Goal: Task Accomplishment & Management: Use online tool/utility

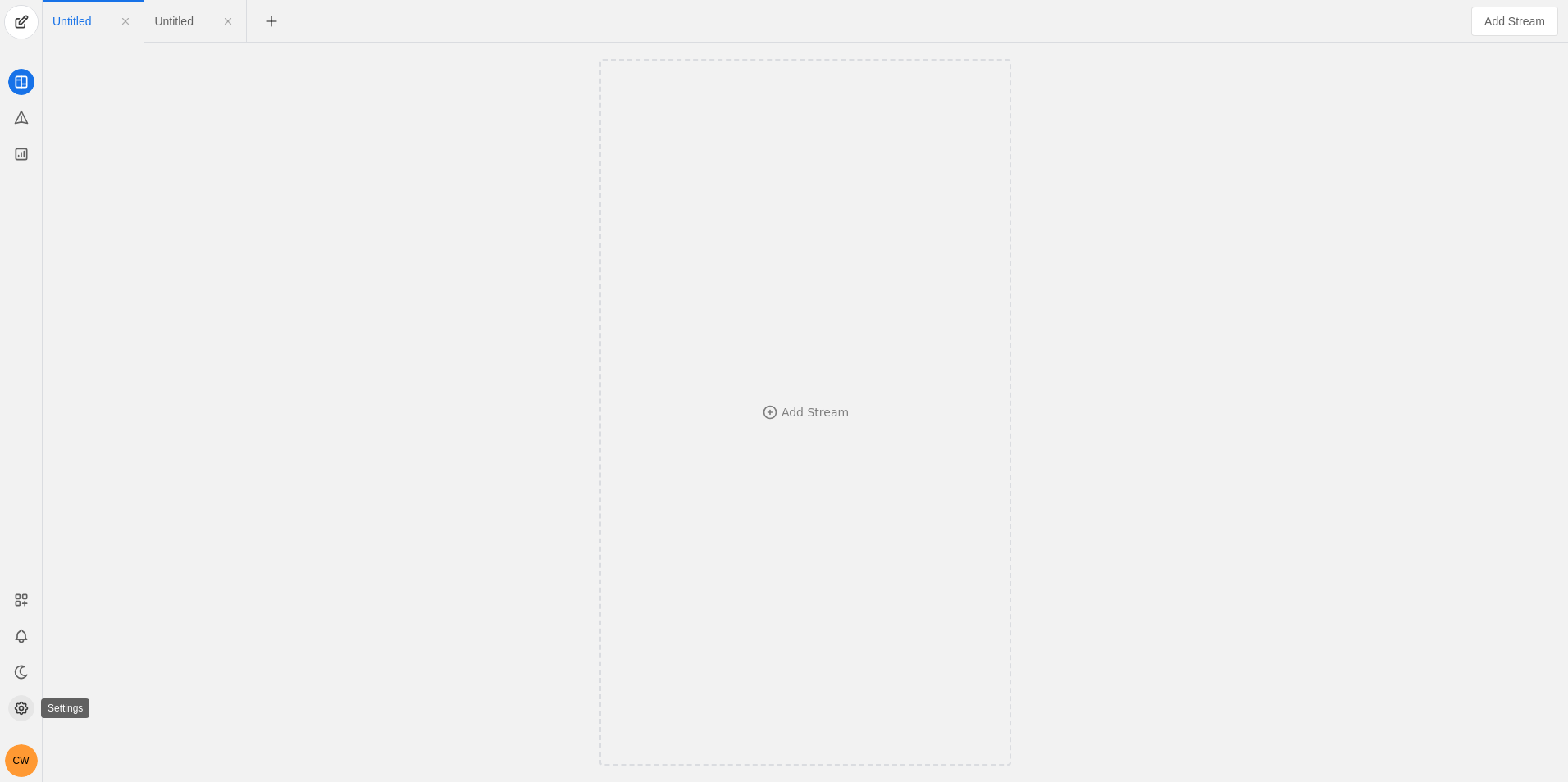
click at [26, 709] on icon at bounding box center [21, 709] width 17 height 17
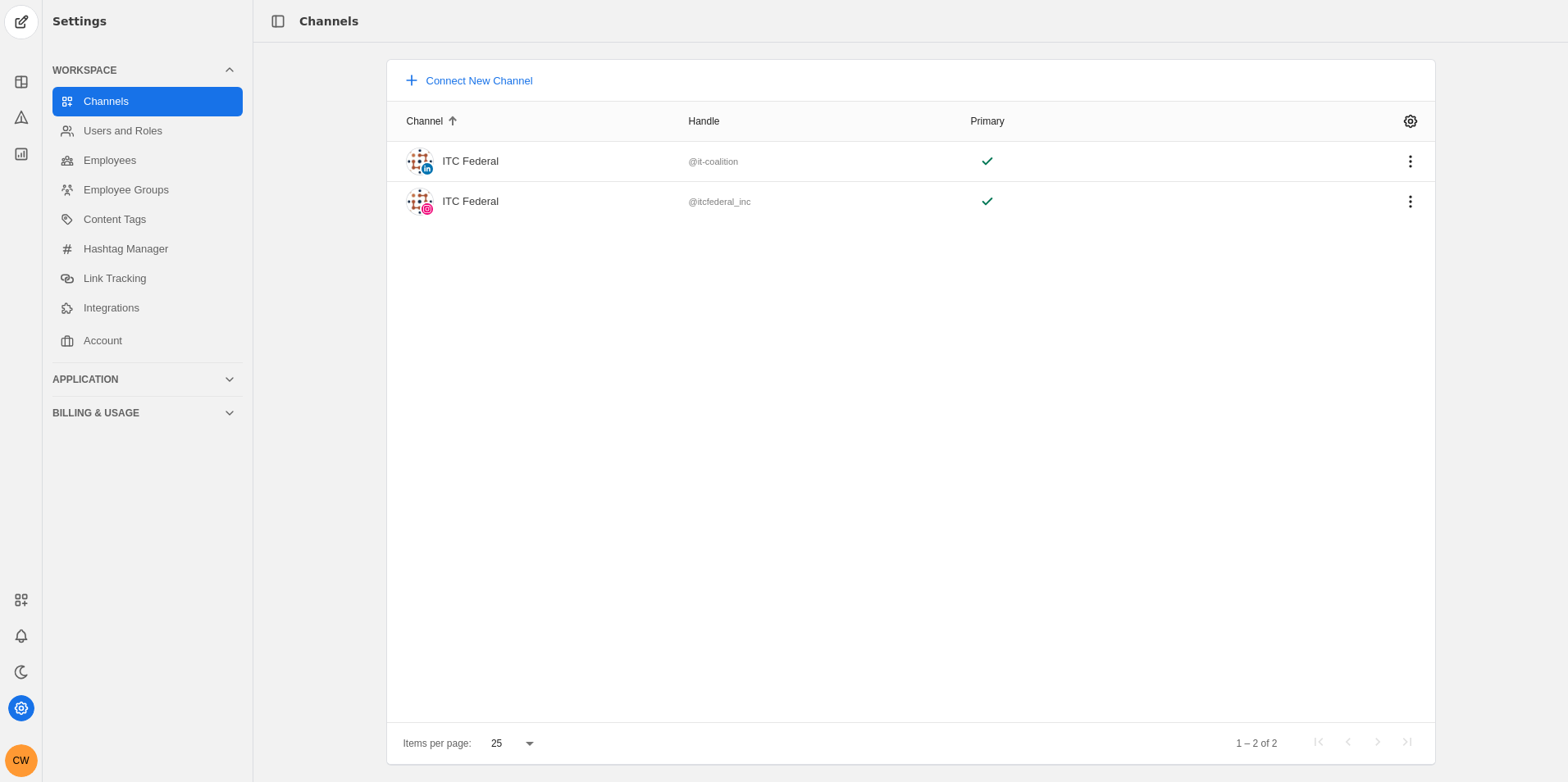
click at [34, 679] on div "CW" at bounding box center [20, 678] width 42 height 200
click at [31, 672] on app-icon at bounding box center [21, 672] width 26 height 26
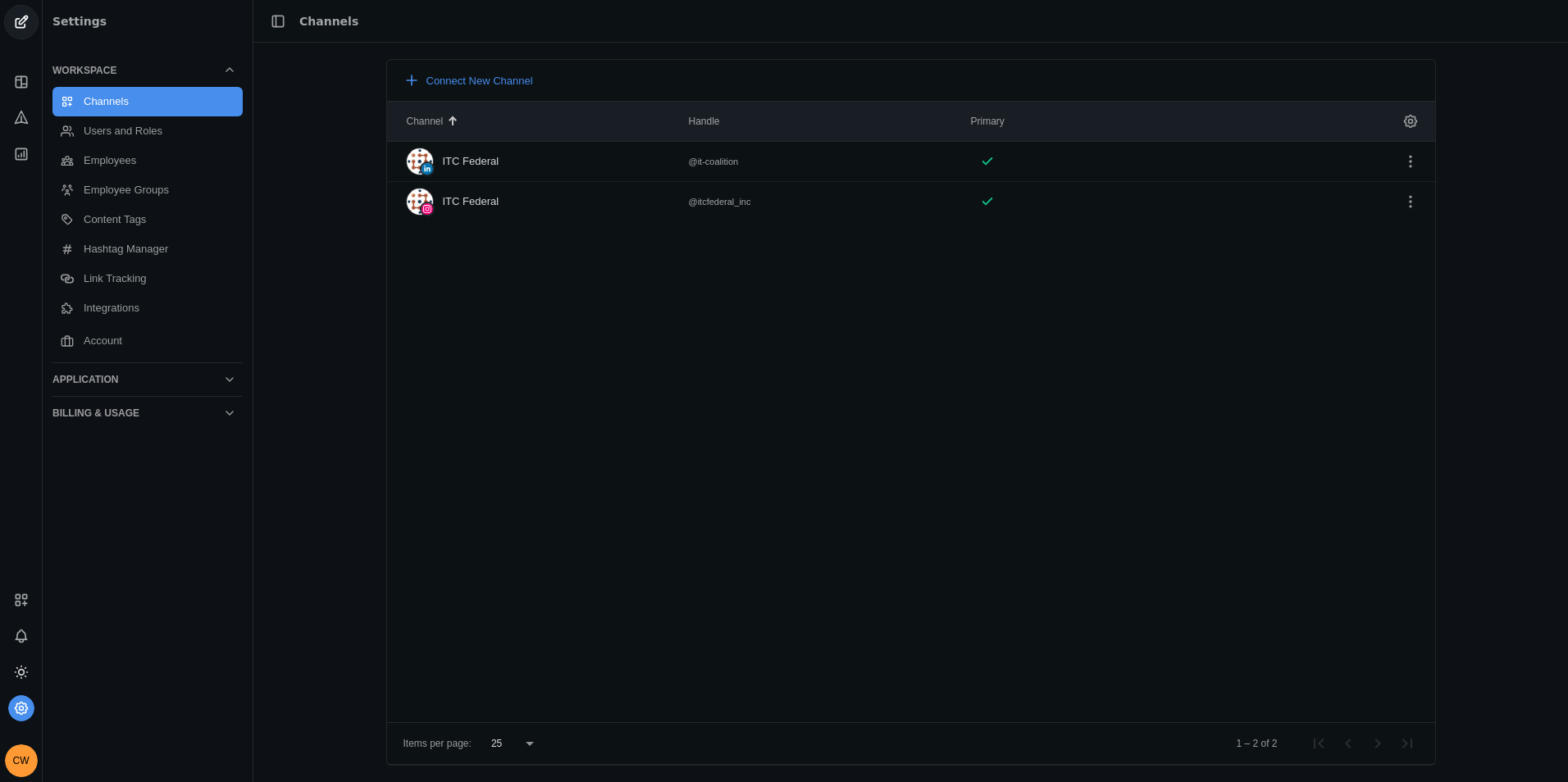
click at [18, 619] on div "CW" at bounding box center [20, 678] width 42 height 200
click at [24, 636] on icon at bounding box center [21, 637] width 17 height 17
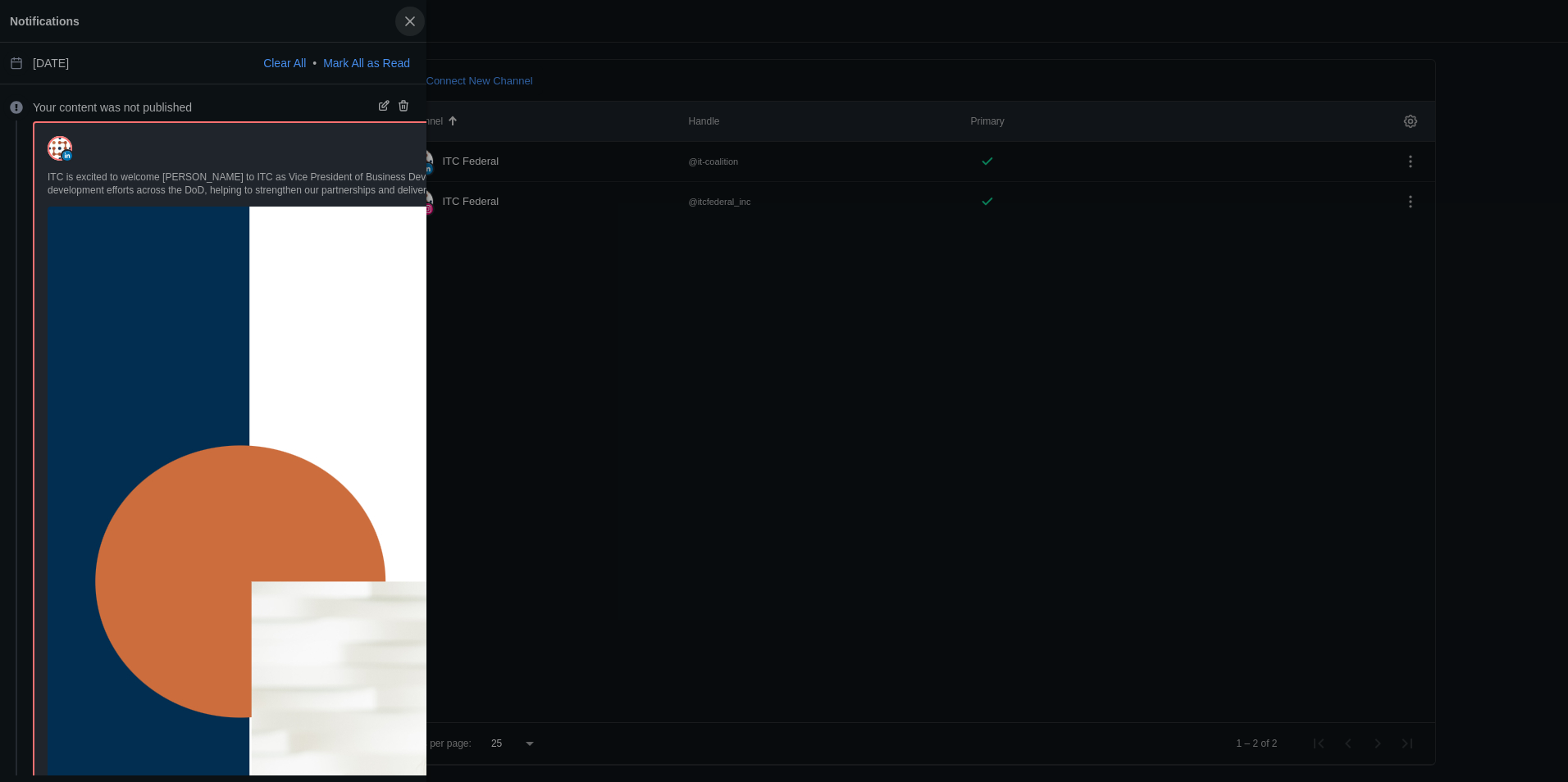
click at [403, 18] on span "button" at bounding box center [410, 21] width 30 height 30
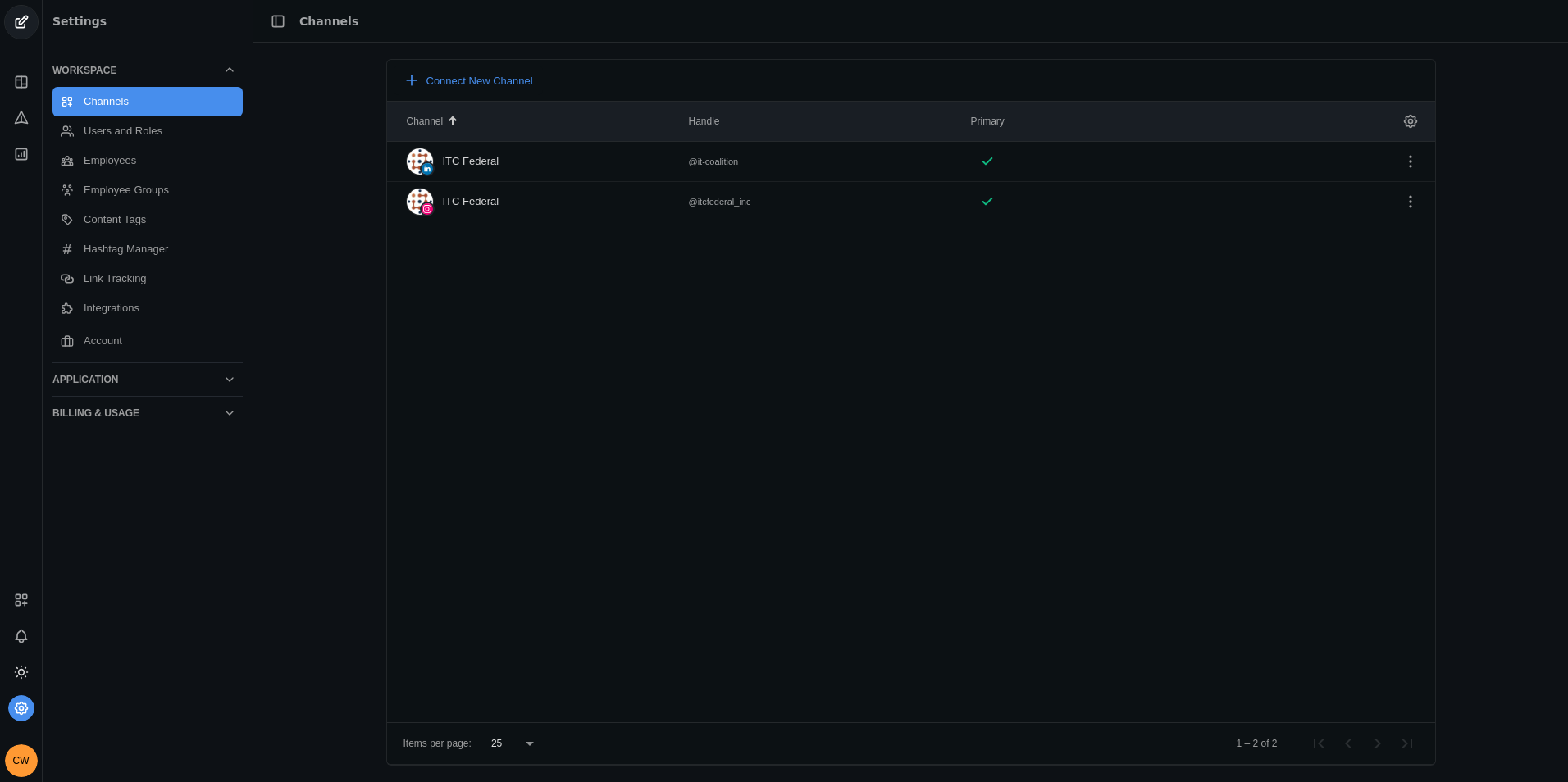
click at [32, 612] on div "CW" at bounding box center [20, 678] width 42 height 200
click at [24, 599] on rect at bounding box center [24, 596] width 4 height 4
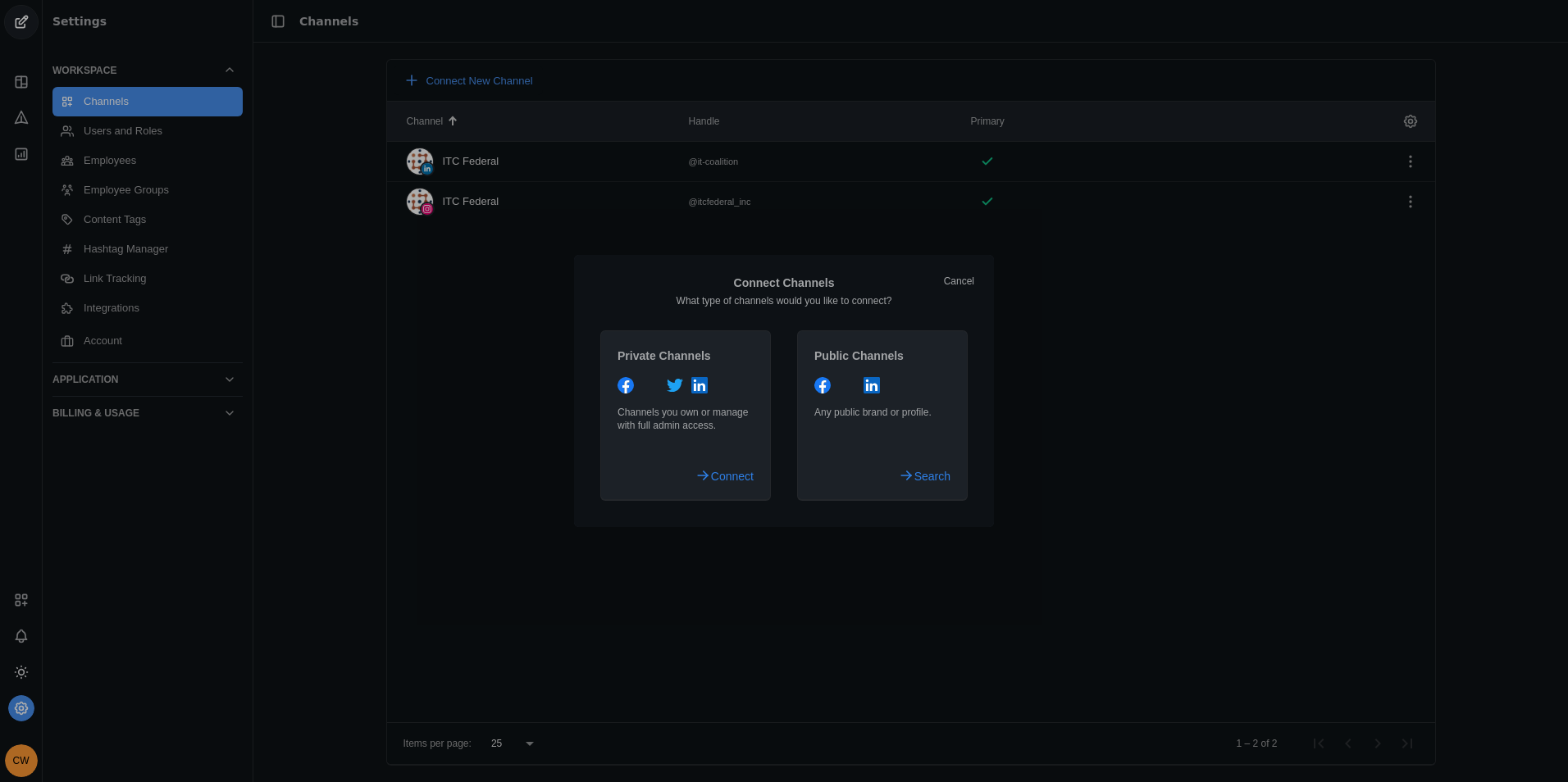
click at [273, 556] on div at bounding box center [784, 391] width 1568 height 782
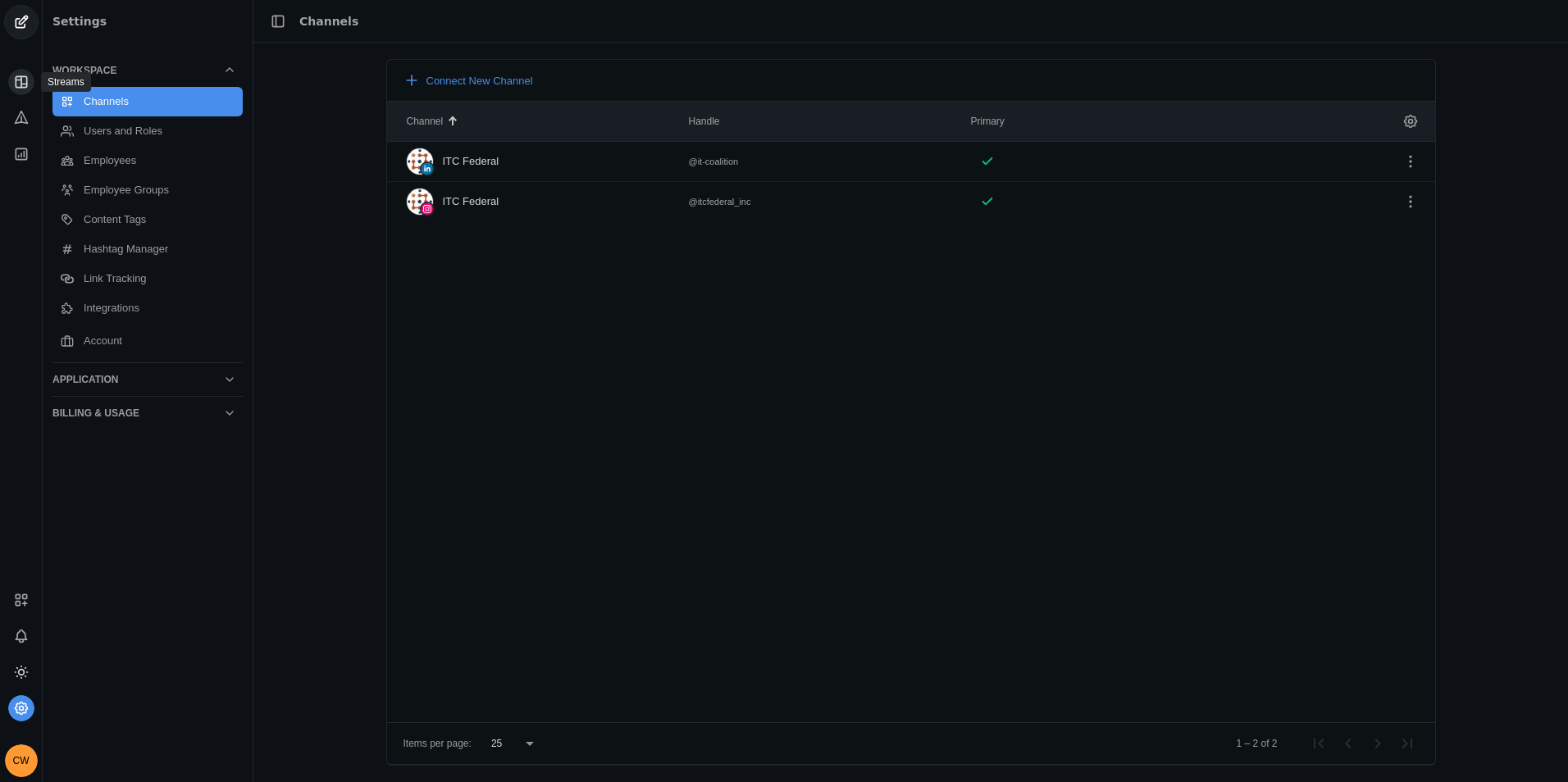
click at [21, 89] on icon at bounding box center [21, 82] width 17 height 17
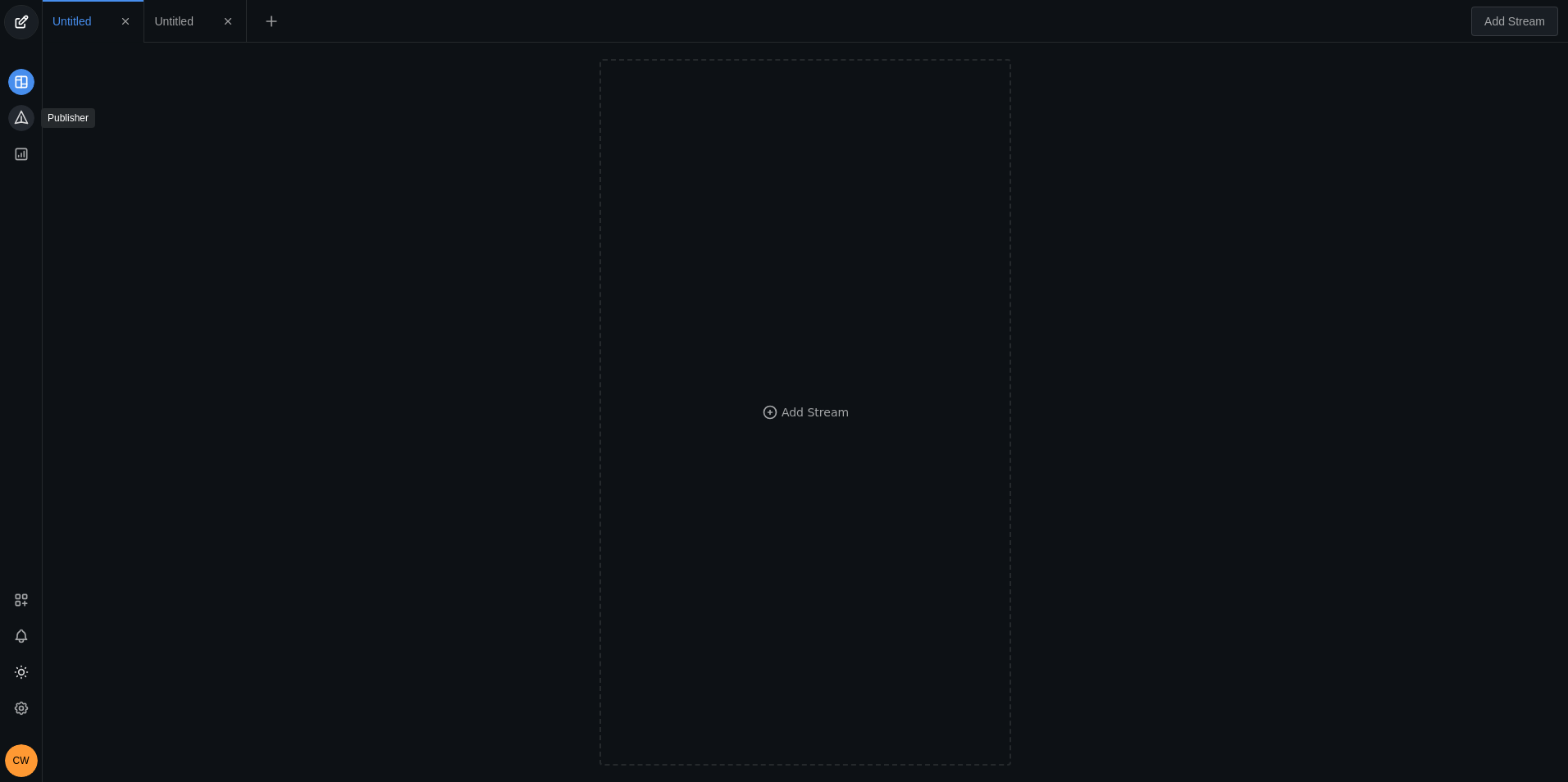
click at [30, 112] on app-icon at bounding box center [21, 118] width 26 height 26
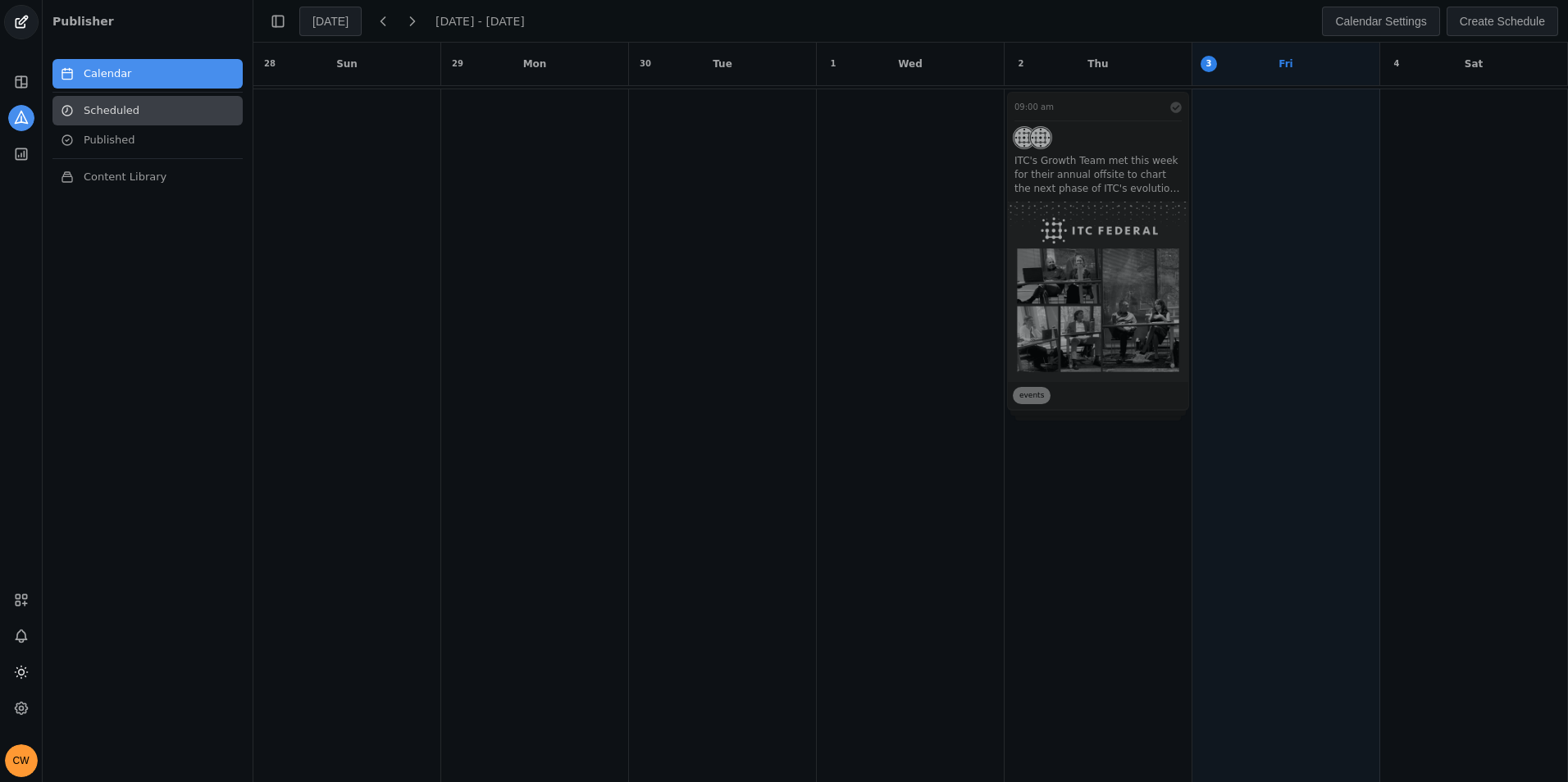
click at [184, 113] on link "Scheduled" at bounding box center [148, 111] width 190 height 30
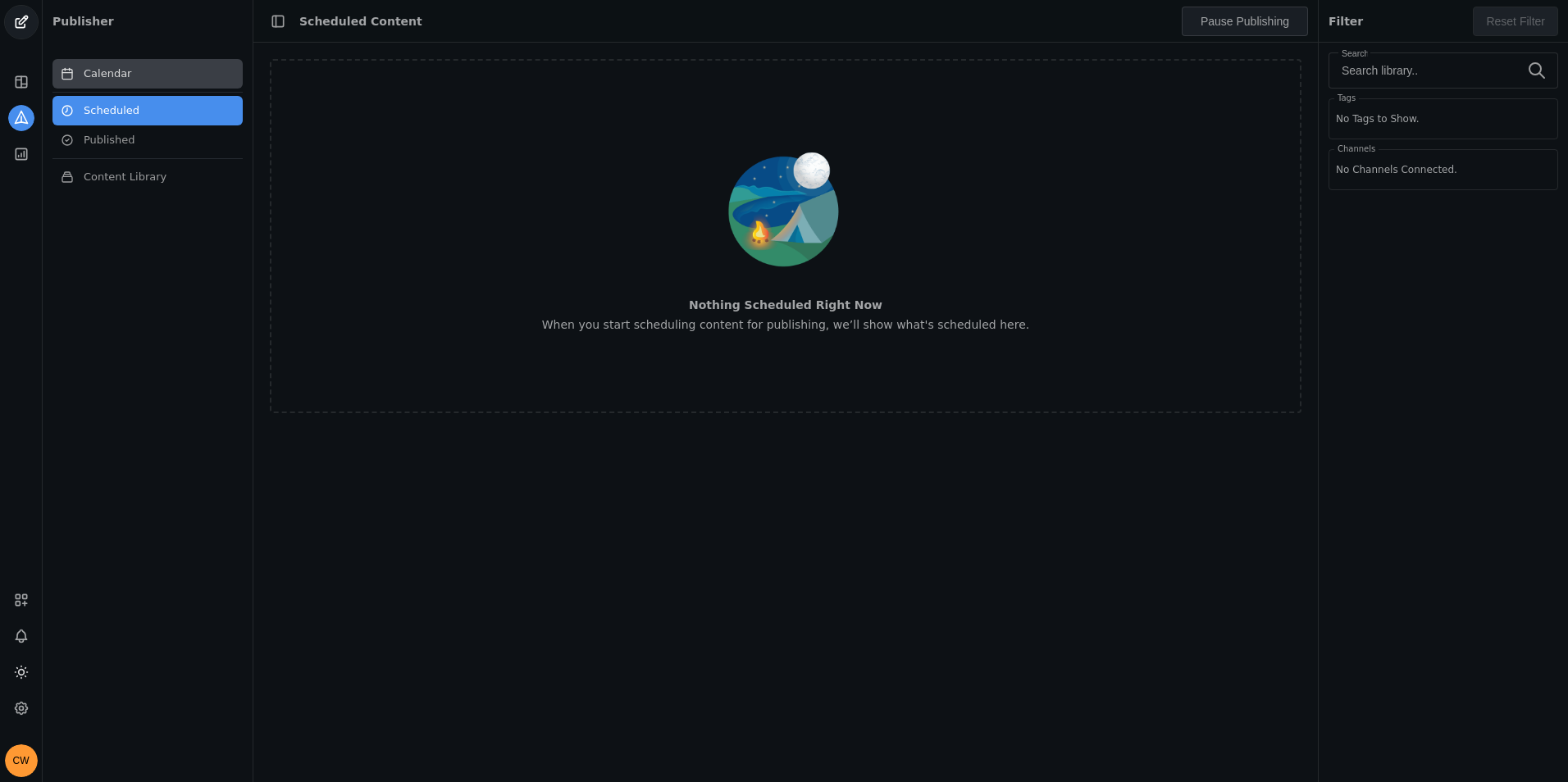
click at [181, 85] on link "Calendar" at bounding box center [148, 74] width 190 height 30
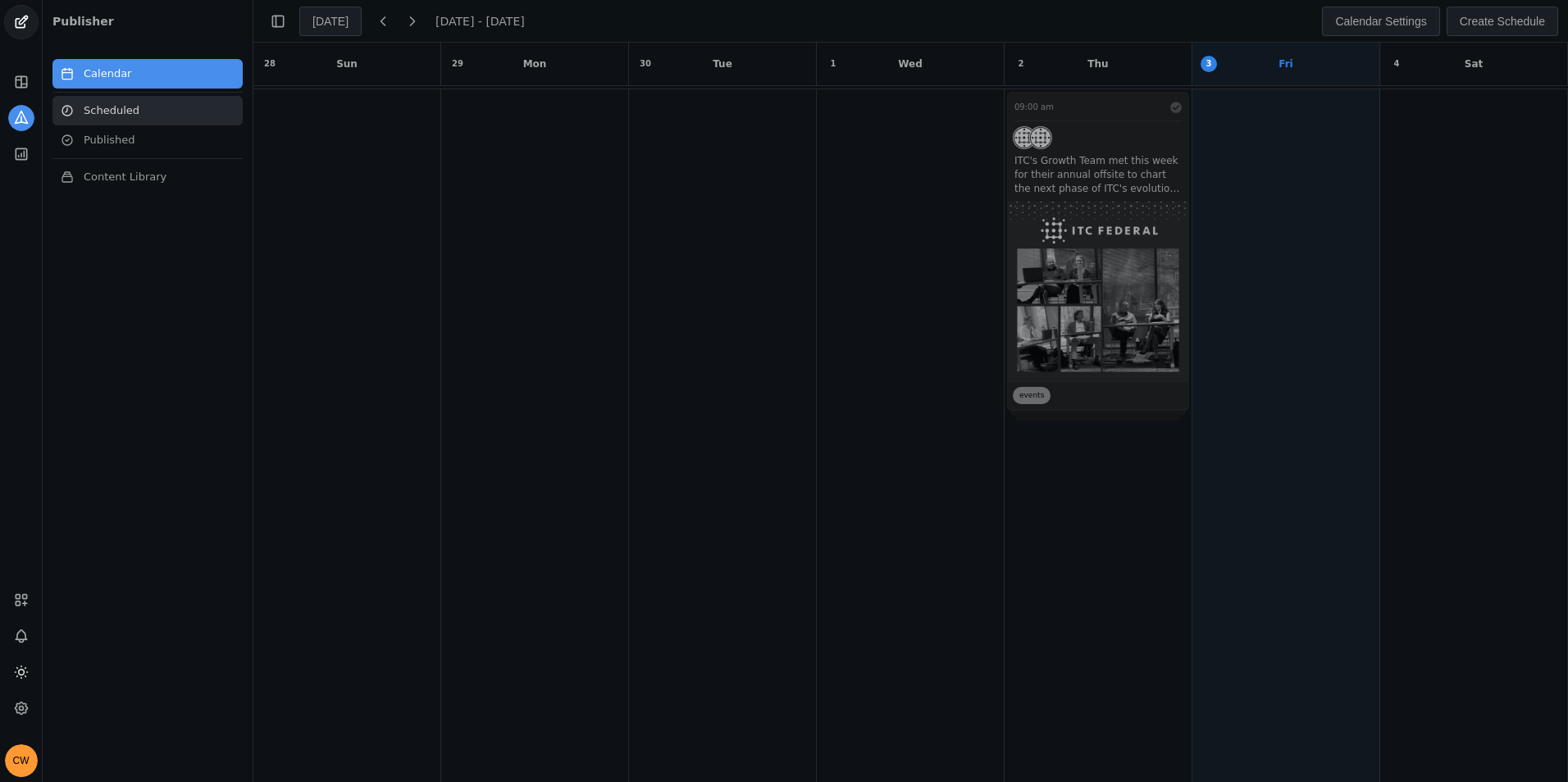
click at [165, 111] on link "Scheduled" at bounding box center [148, 111] width 190 height 30
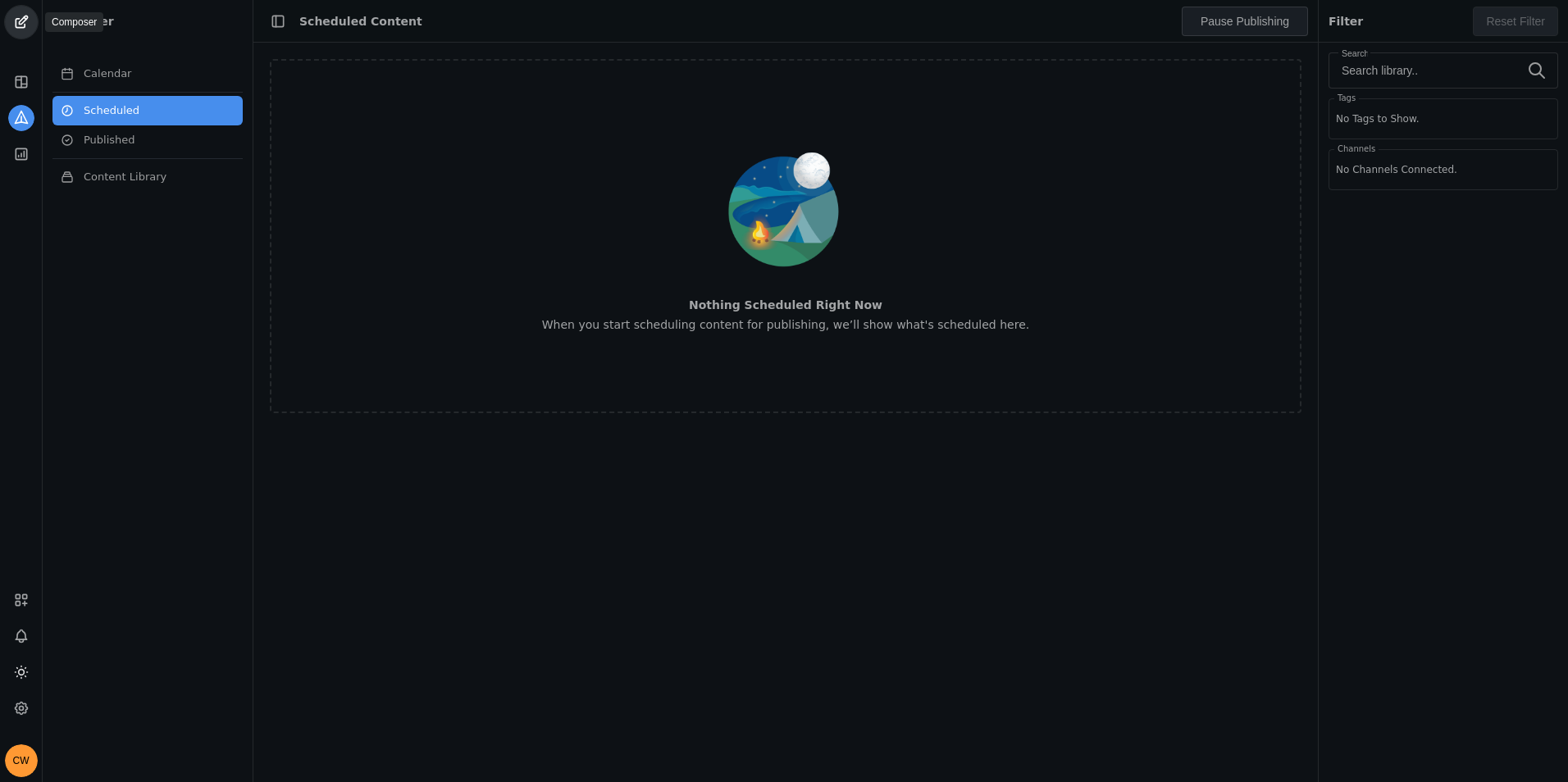
click at [18, 22] on span "undefined" at bounding box center [20, 21] width 32 height 32
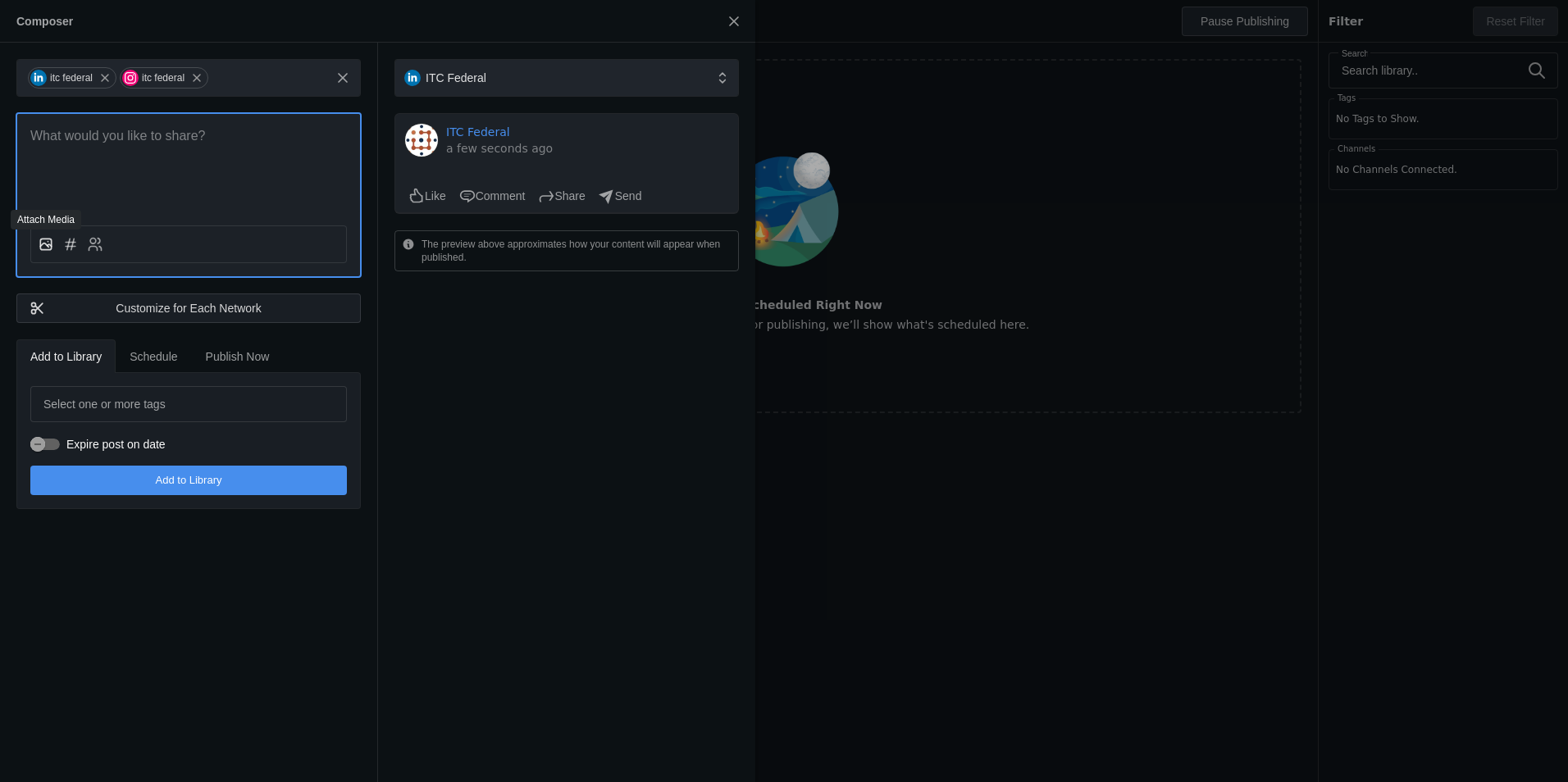
click at [48, 246] on icon at bounding box center [46, 245] width 17 height 17
click at [0, 0] on input "file" at bounding box center [0, 0] width 0 height 0
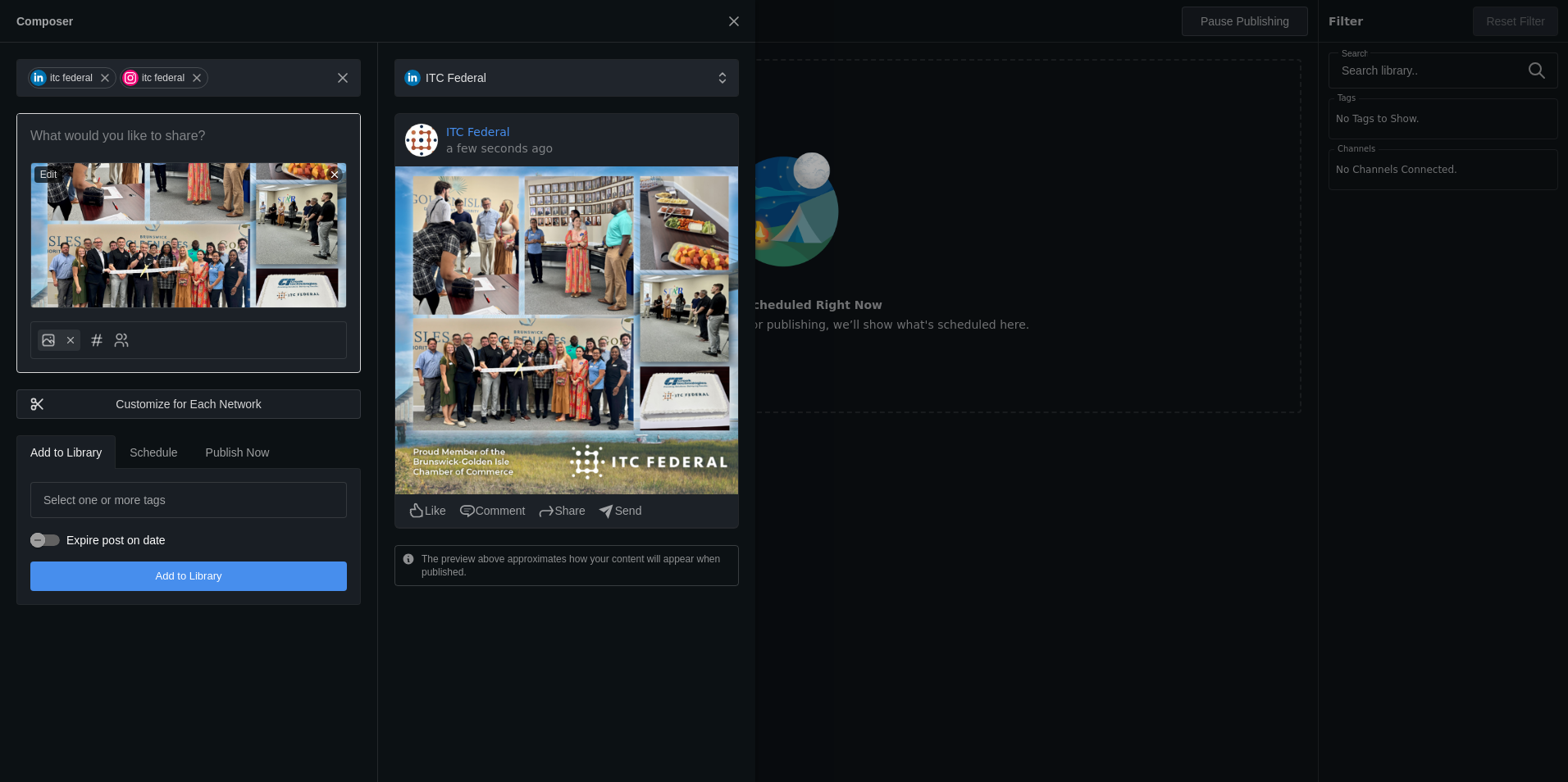
click at [186, 133] on p at bounding box center [189, 137] width 316 height 18
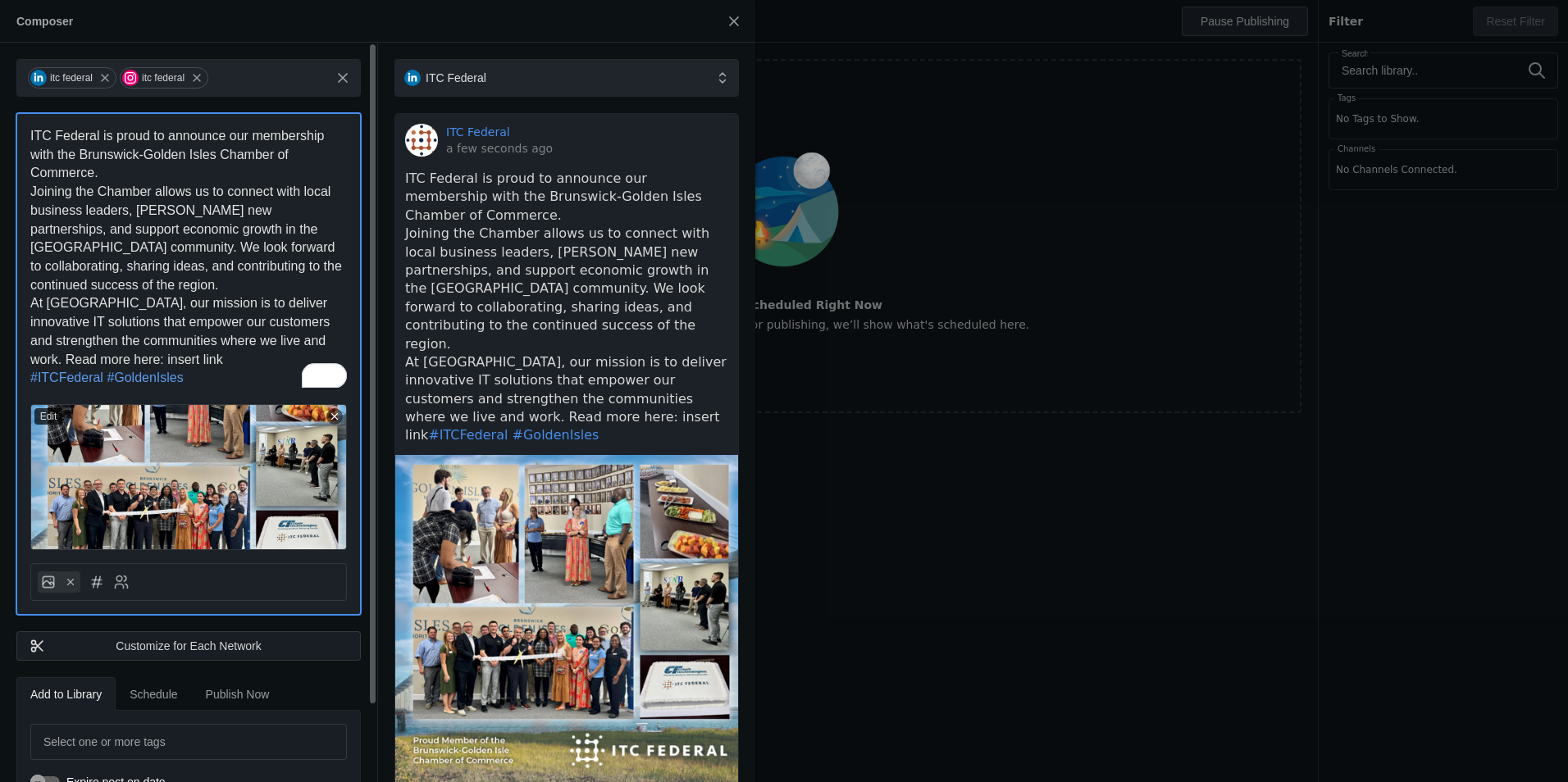
click at [164, 177] on p "ITC Federal is proud to announce our membership with the Brunswick-Golden Isles…" at bounding box center [189, 155] width 316 height 55
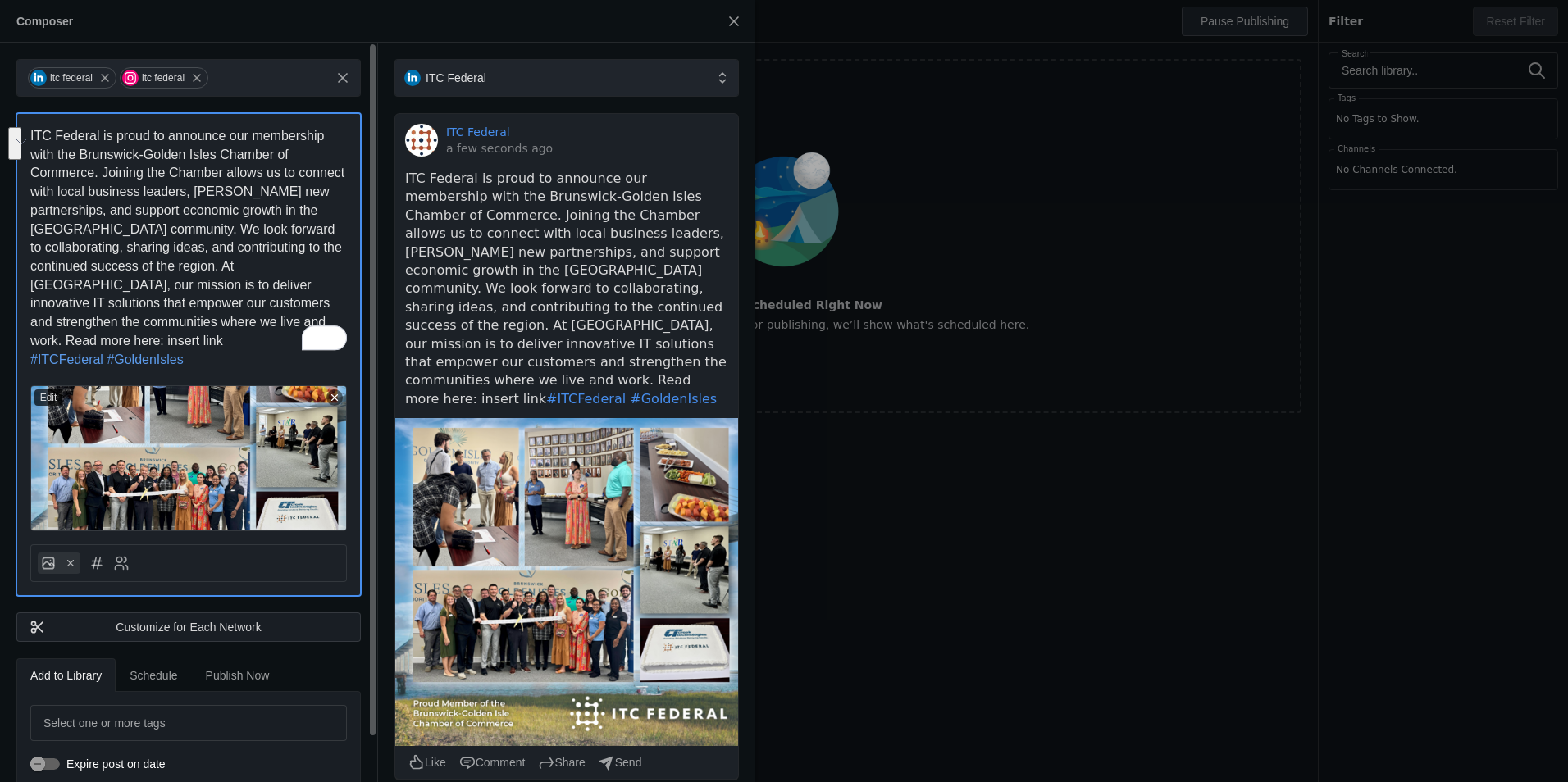
drag, startPoint x: 133, startPoint y: 312, endPoint x: 184, endPoint y: 319, distance: 51.5
click at [183, 318] on p "ITC Federal is proud to announce our membership with the Brunswick-Golden Isles…" at bounding box center [189, 239] width 316 height 224
click at [190, 327] on span "ITC Federal is proud to announce our membership with the Brunswick-Golden Isles…" at bounding box center [190, 238] width 318 height 219
drag, startPoint x: 191, startPoint y: 324, endPoint x: 150, endPoint y: 326, distance: 41.0
click at [129, 319] on span "ITC Federal is proud to announce our membership with the Brunswick-Golden Isles…" at bounding box center [190, 238] width 318 height 219
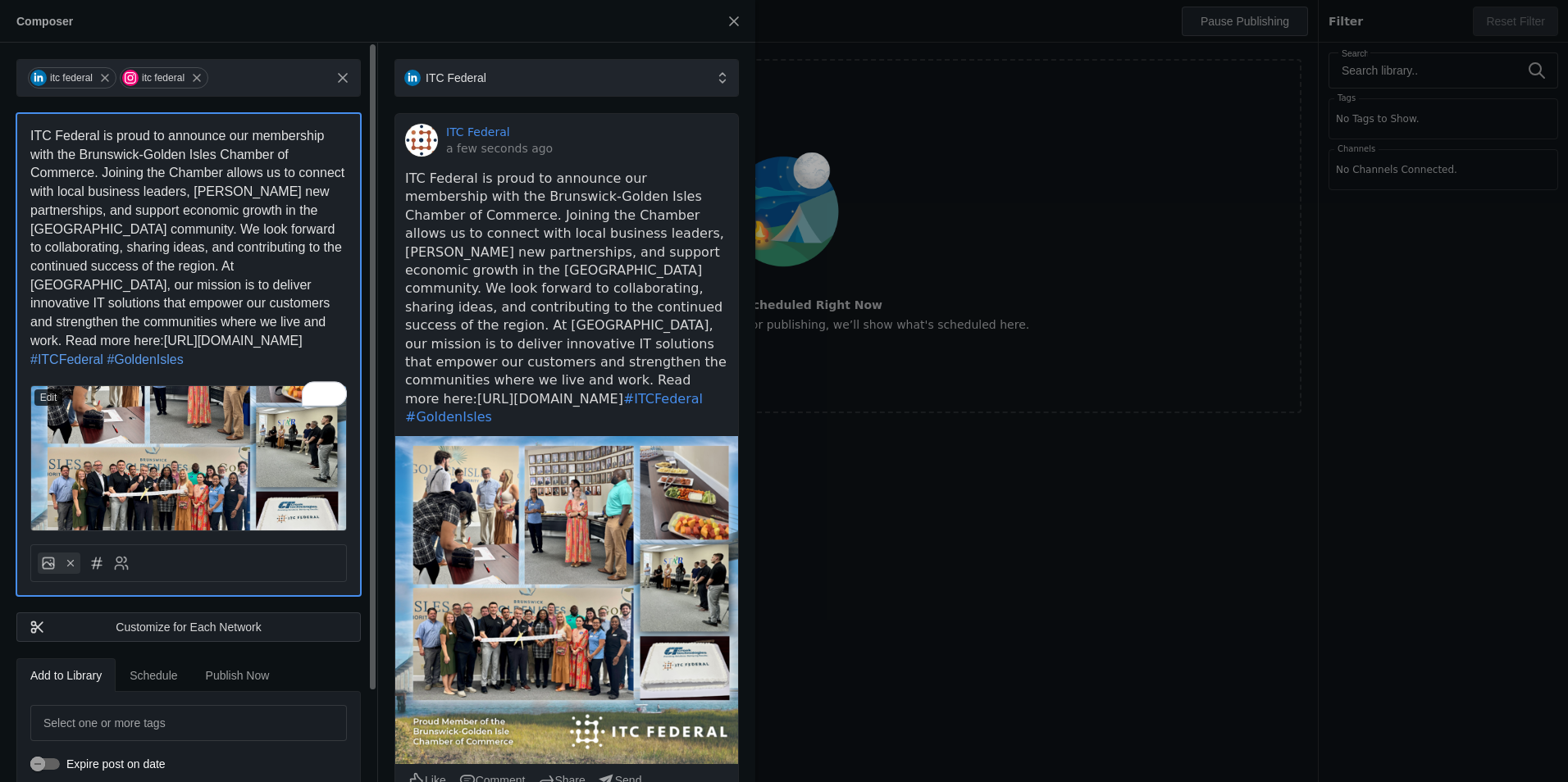
click at [134, 320] on span "ITC Federal is proud to announce our membership with the Brunswick-Golden Isles…" at bounding box center [190, 238] width 318 height 219
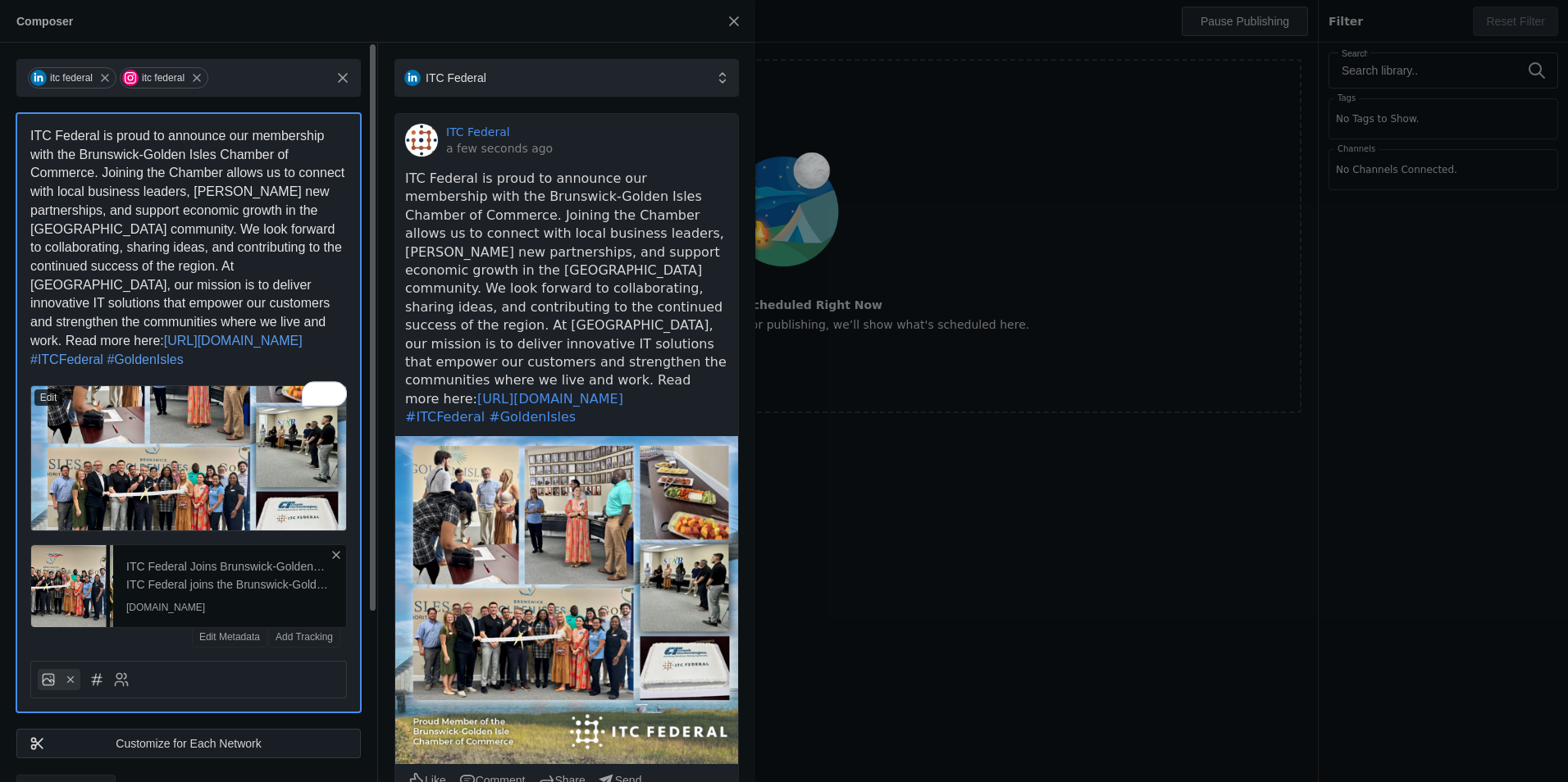
click at [337, 562] on icon at bounding box center [337, 556] width 13 height 13
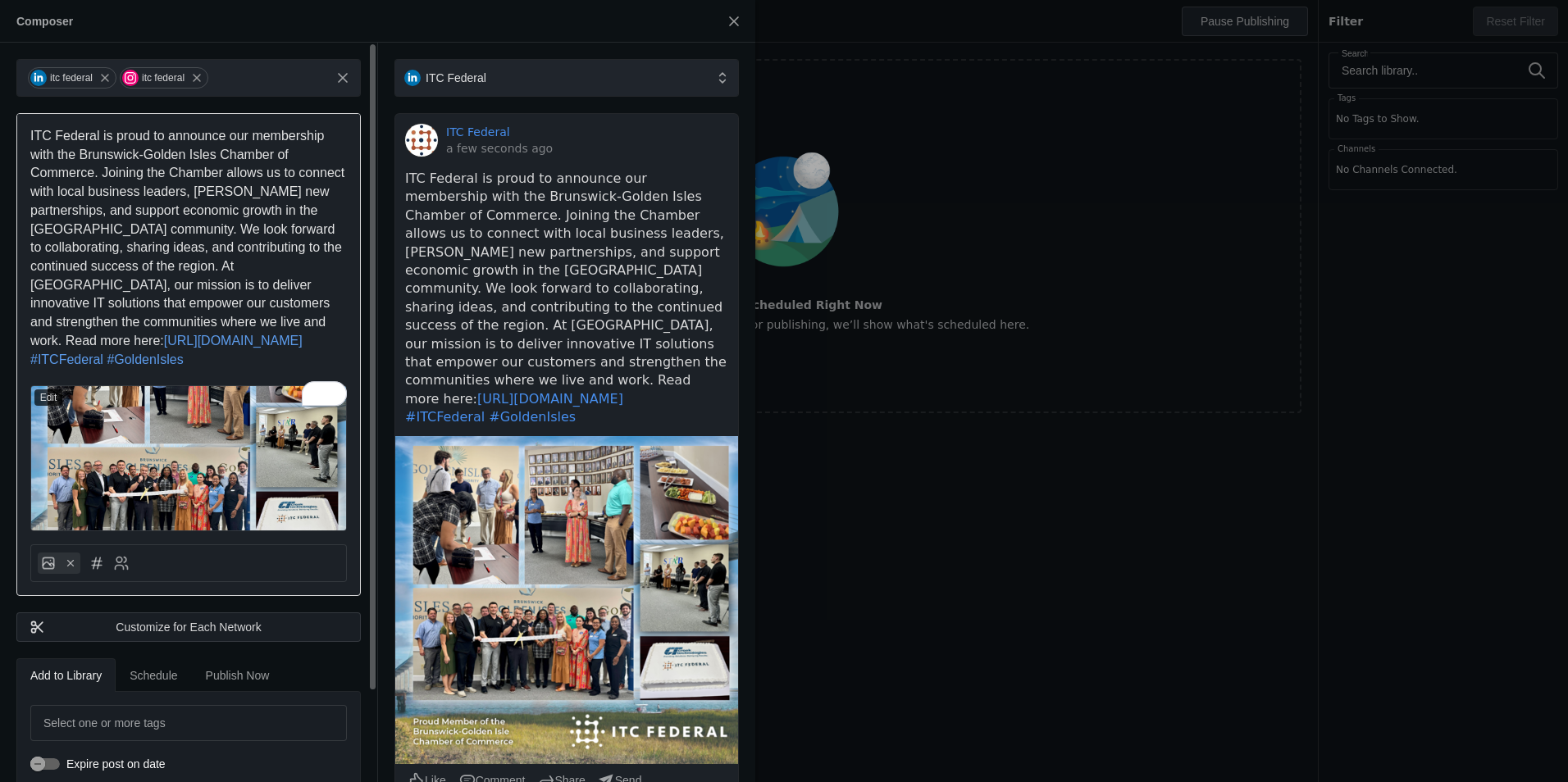
click at [331, 403] on icon at bounding box center [335, 397] width 11 height 11
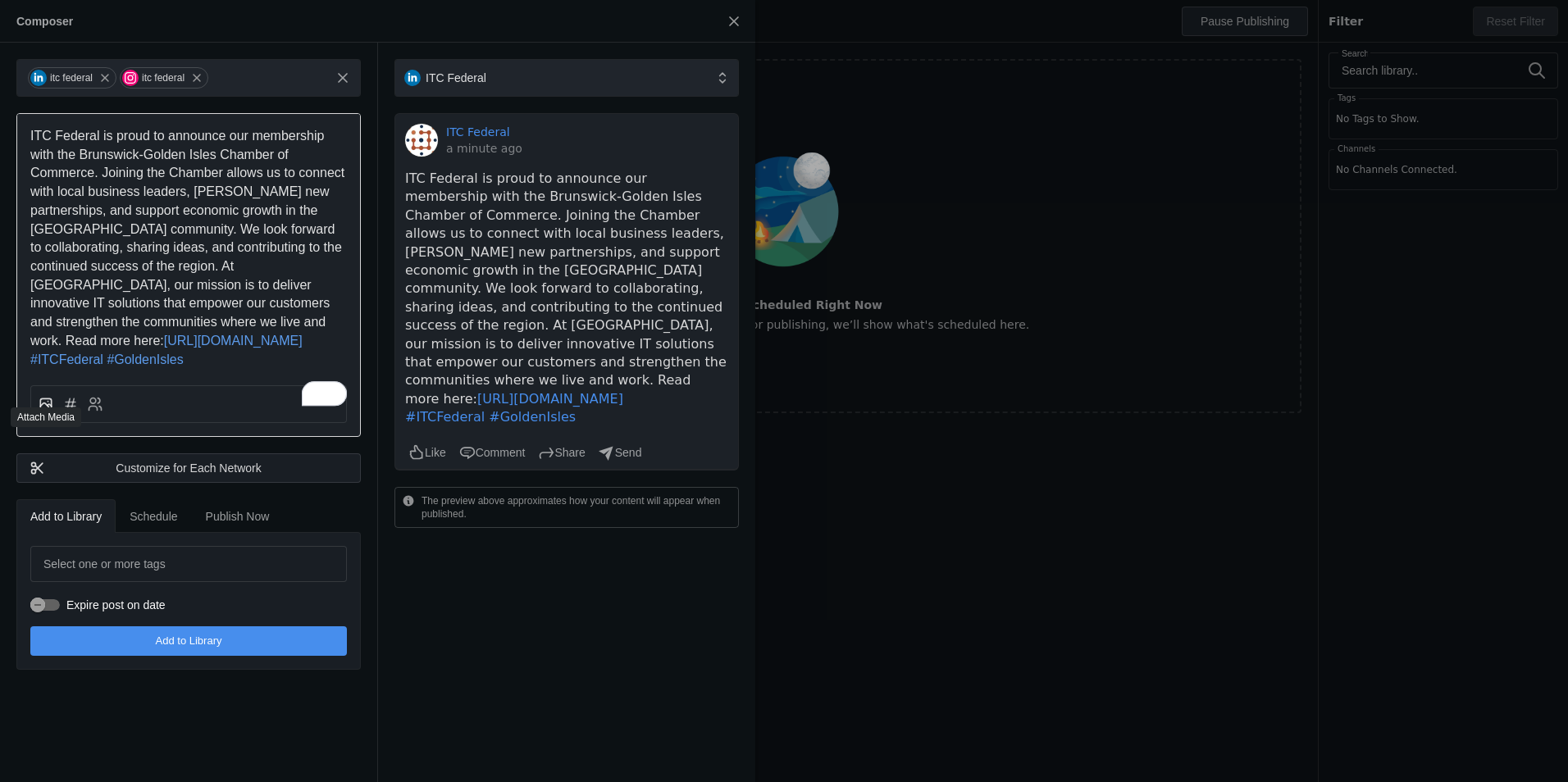
click at [47, 407] on icon at bounding box center [49, 406] width 4 height 2
click at [0, 0] on input "file" at bounding box center [0, 0] width 0 height 0
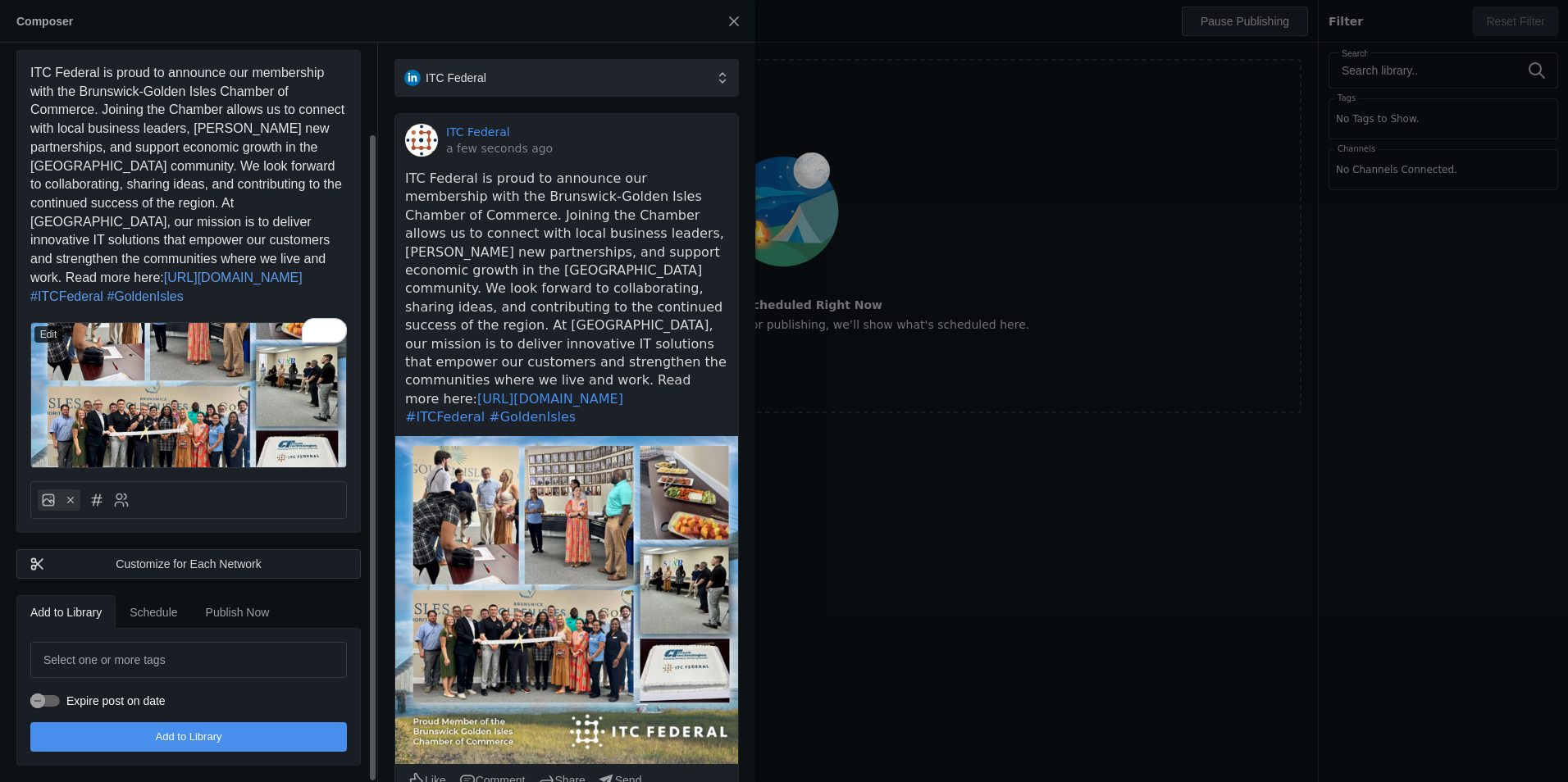
click at [243, 616] on span "Publish Now" at bounding box center [238, 613] width 64 height 11
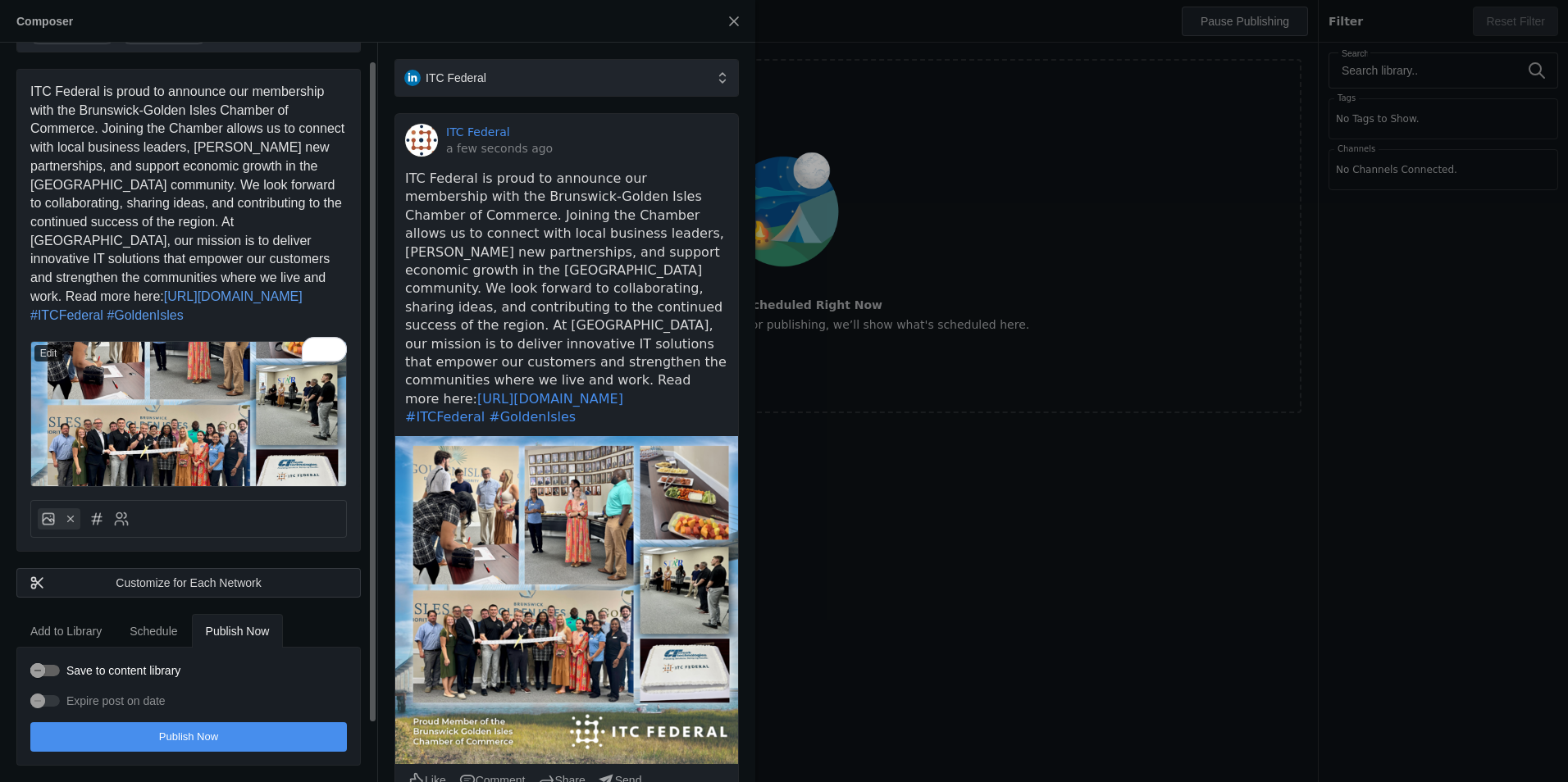
scroll to position [82, 0]
click at [146, 84] on span "ITC Federal is proud to announce our membership with the Brunswick-Golden Isles…" at bounding box center [190, 193] width 318 height 219
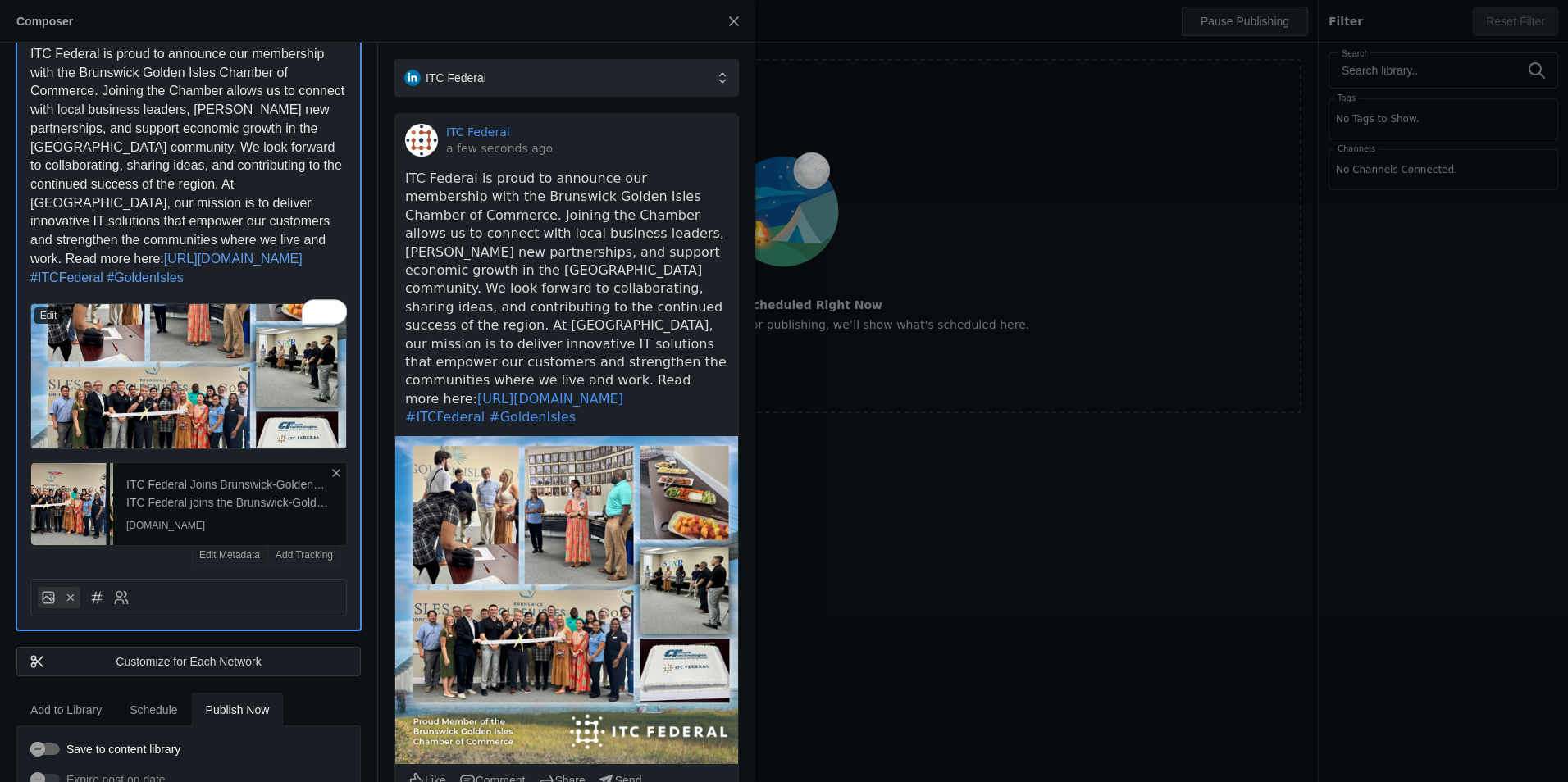
click at [330, 480] on icon at bounding box center [337, 473] width 13 height 13
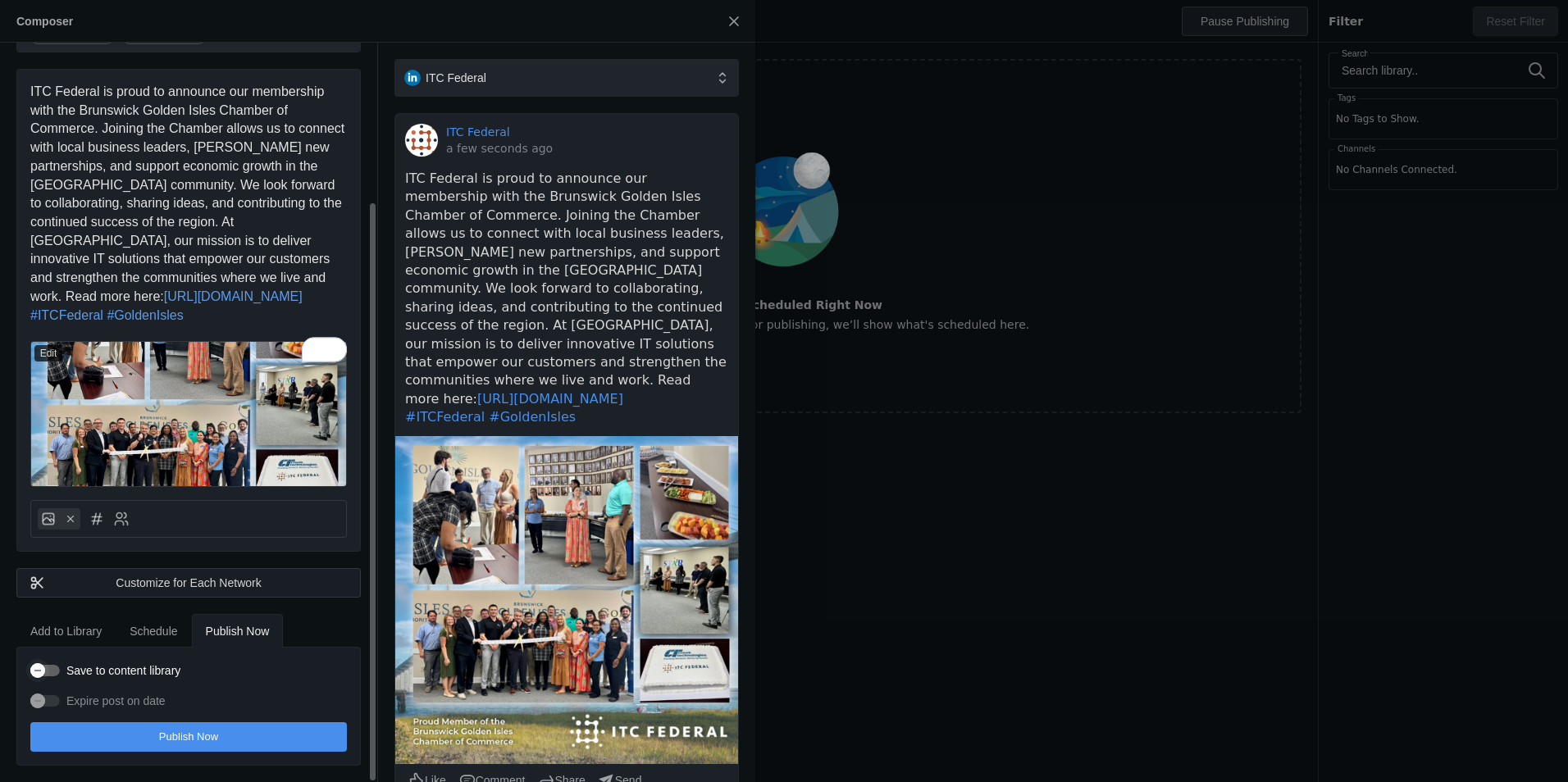
click at [48, 668] on div "button" at bounding box center [37, 670] width 23 height 23
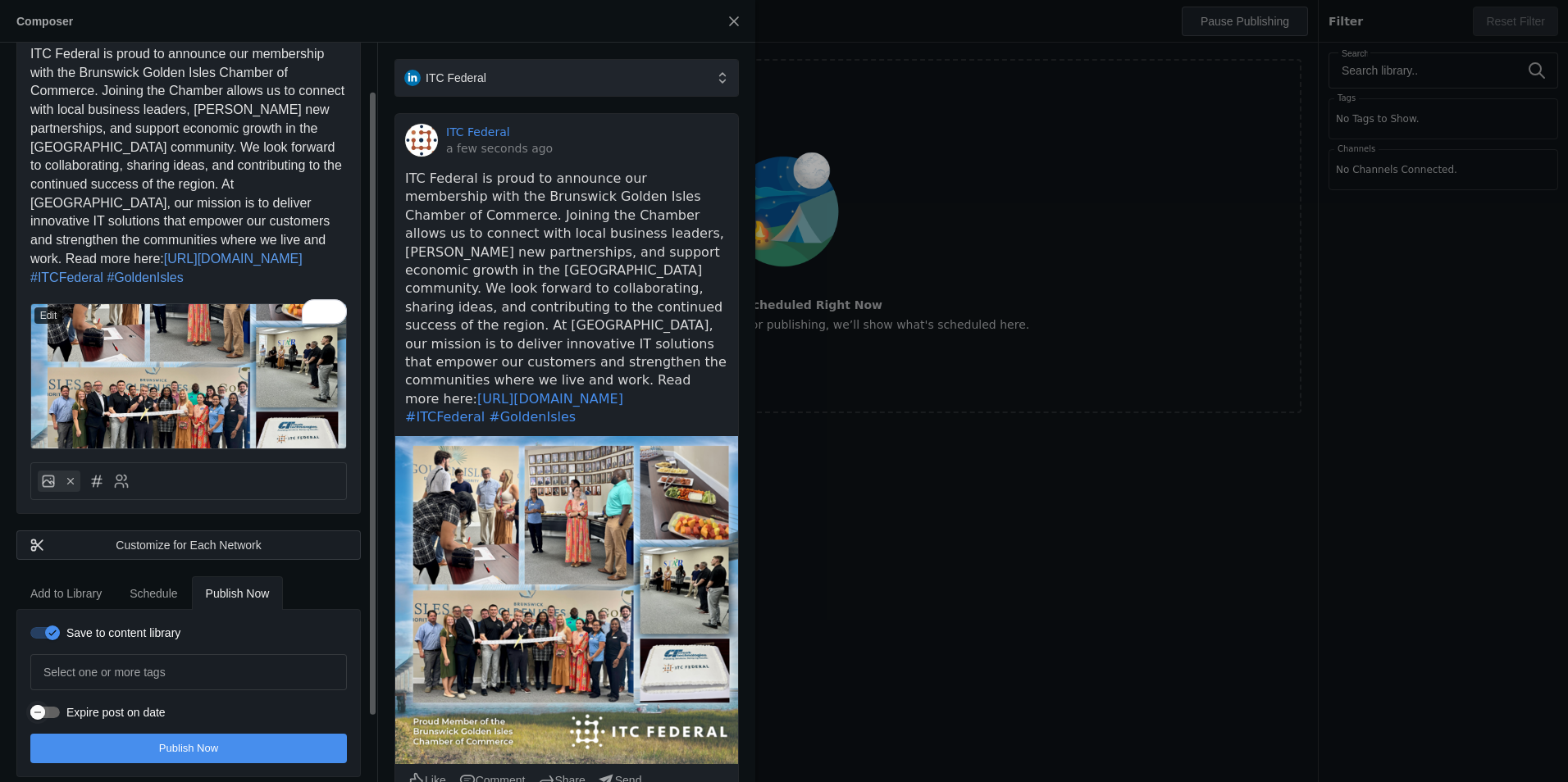
click at [48, 724] on div "button" at bounding box center [37, 713] width 23 height 23
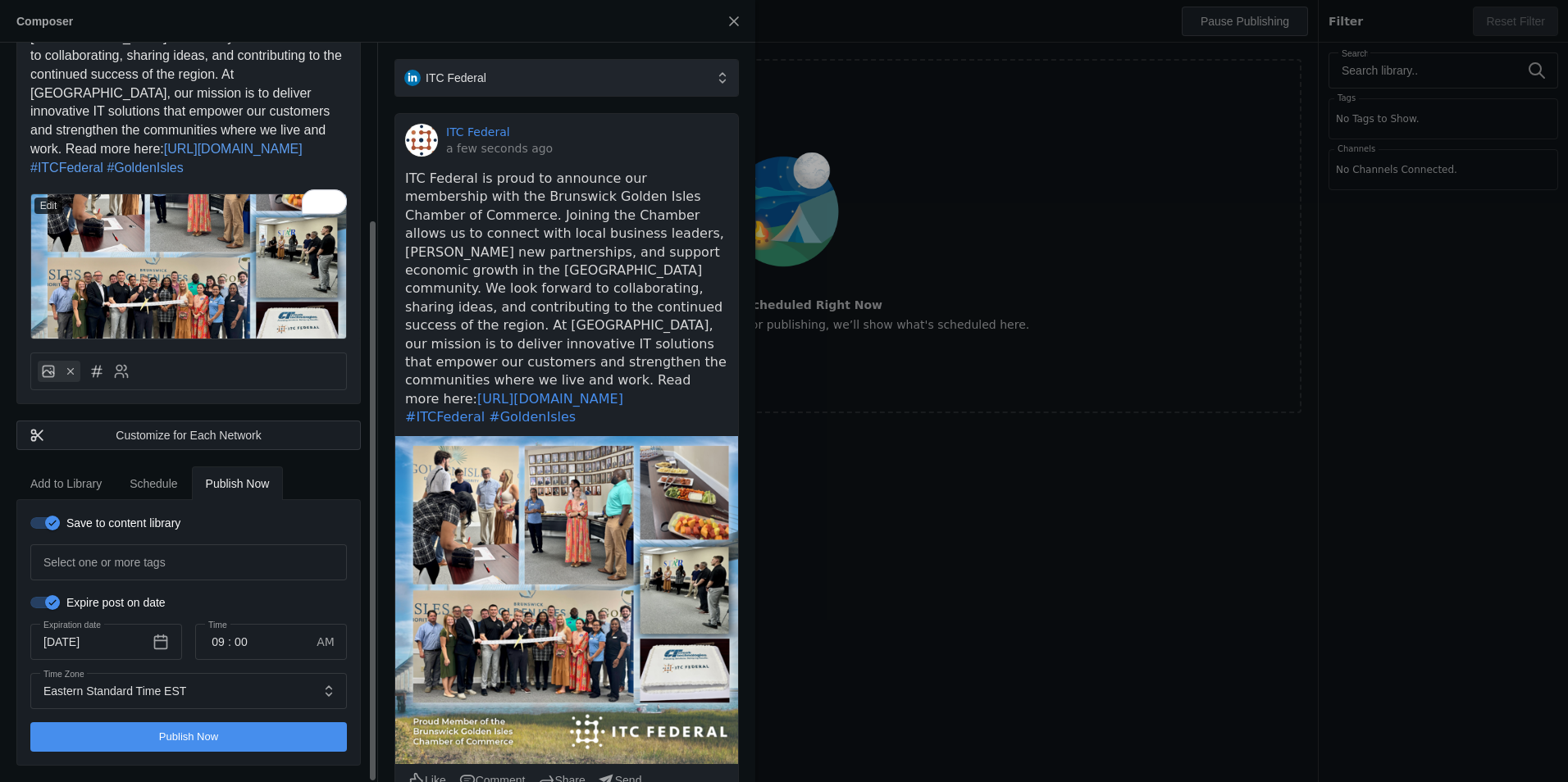
scroll to position [229, 0]
click at [36, 604] on div "button" at bounding box center [45, 603] width 30 height 11
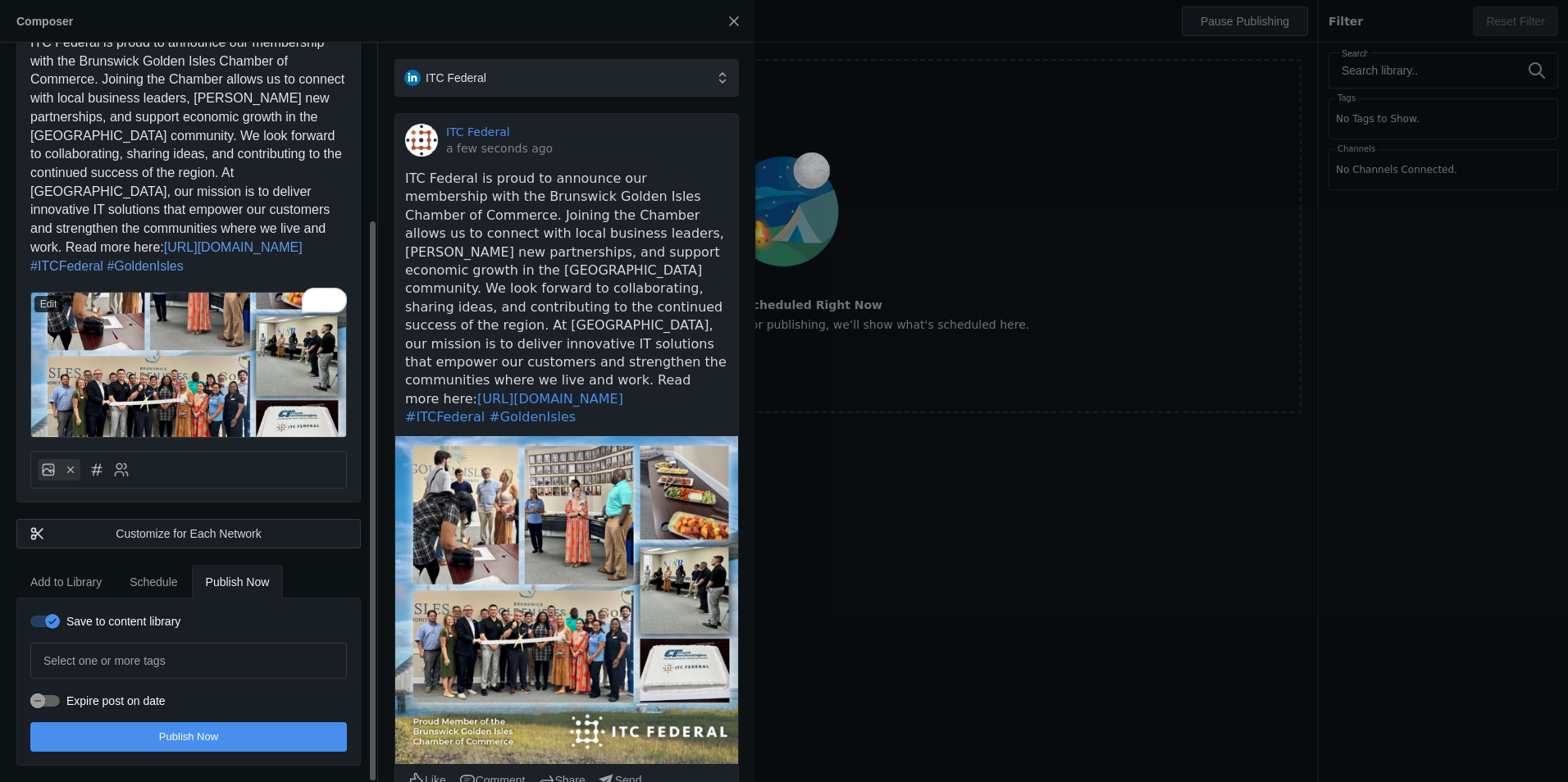
click at [164, 579] on span "Schedule" at bounding box center [153, 582] width 47 height 11
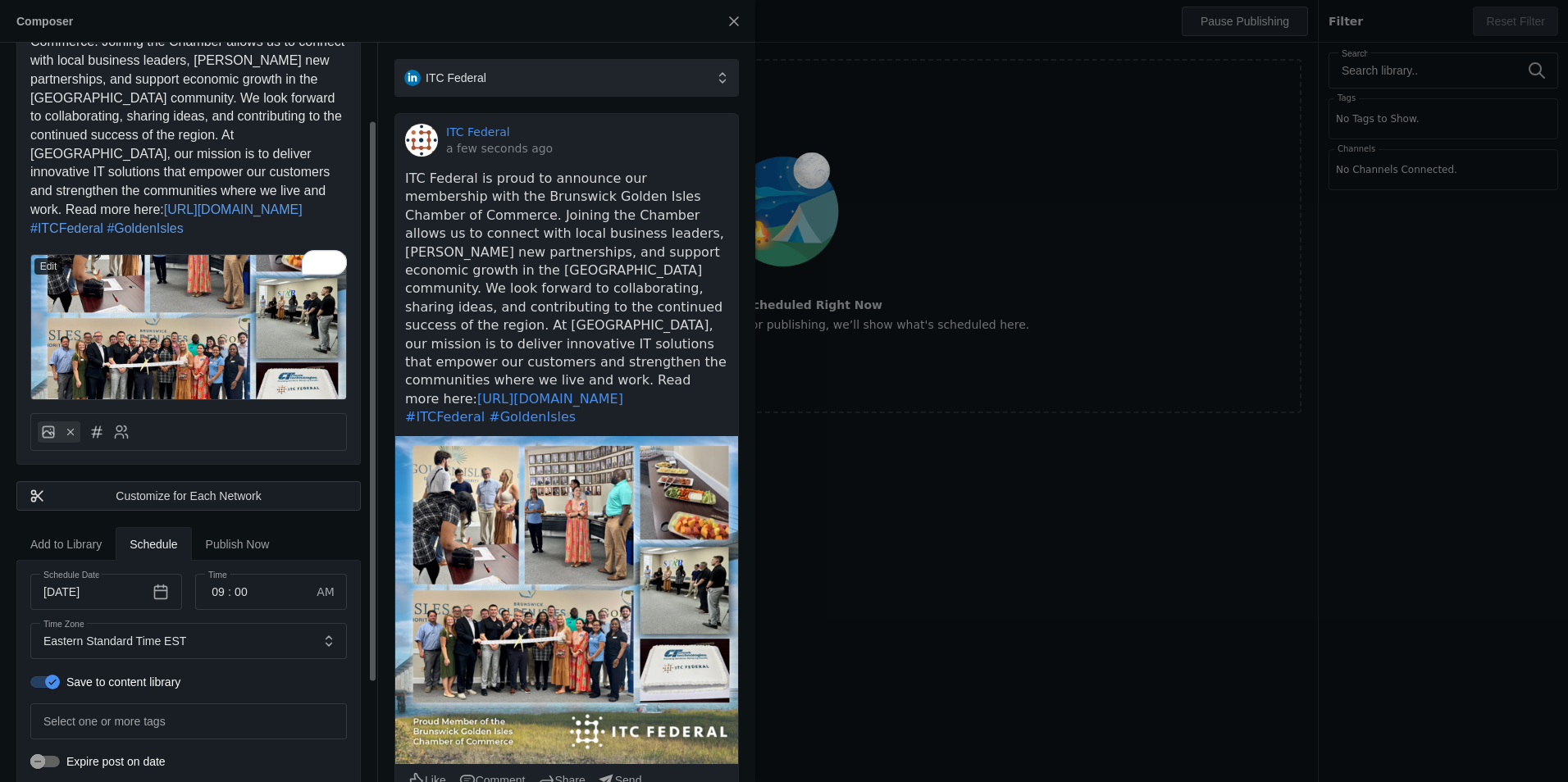
scroll to position [229, 0]
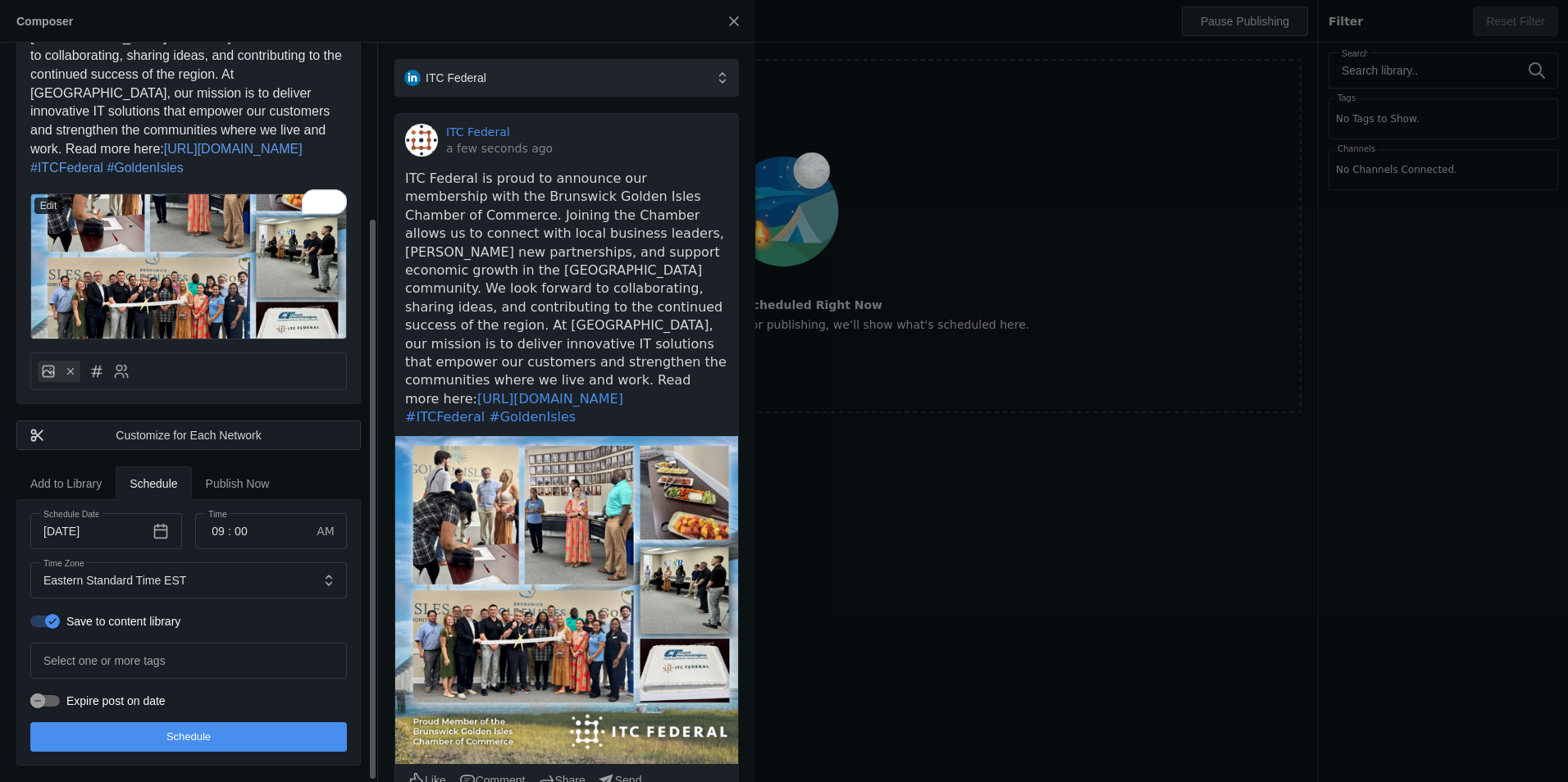
click at [239, 485] on span "Publish Now" at bounding box center [238, 483] width 64 height 11
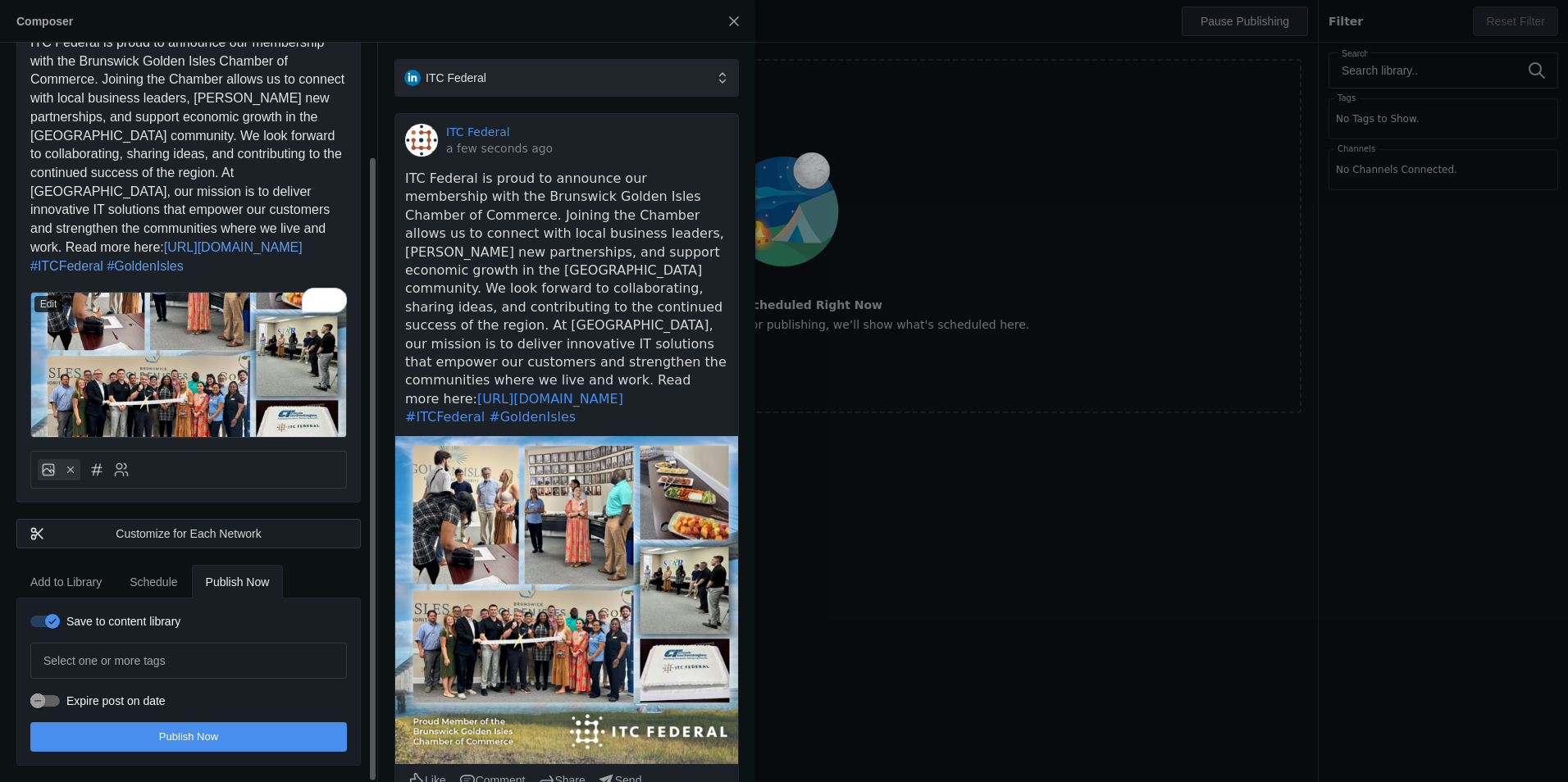
scroll to position [131, 0]
click at [108, 469] on div at bounding box center [101, 470] width 25 height 21
click at [125, 469] on icon at bounding box center [125, 466] width 3 height 5
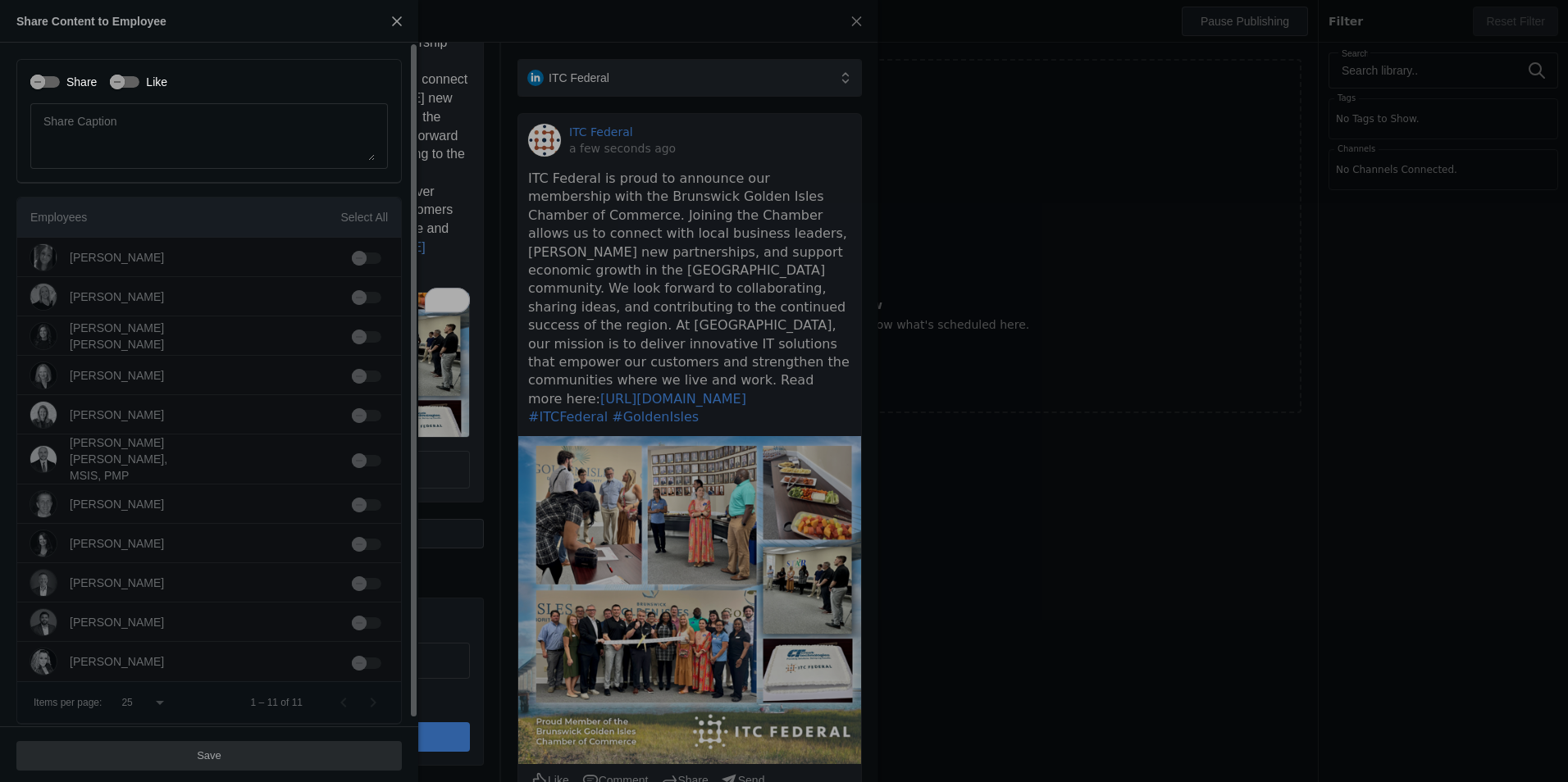
click at [134, 69] on div "Share Like Share Caption" at bounding box center [209, 121] width 386 height 125
click at [129, 82] on div "button" at bounding box center [125, 82] width 30 height 11
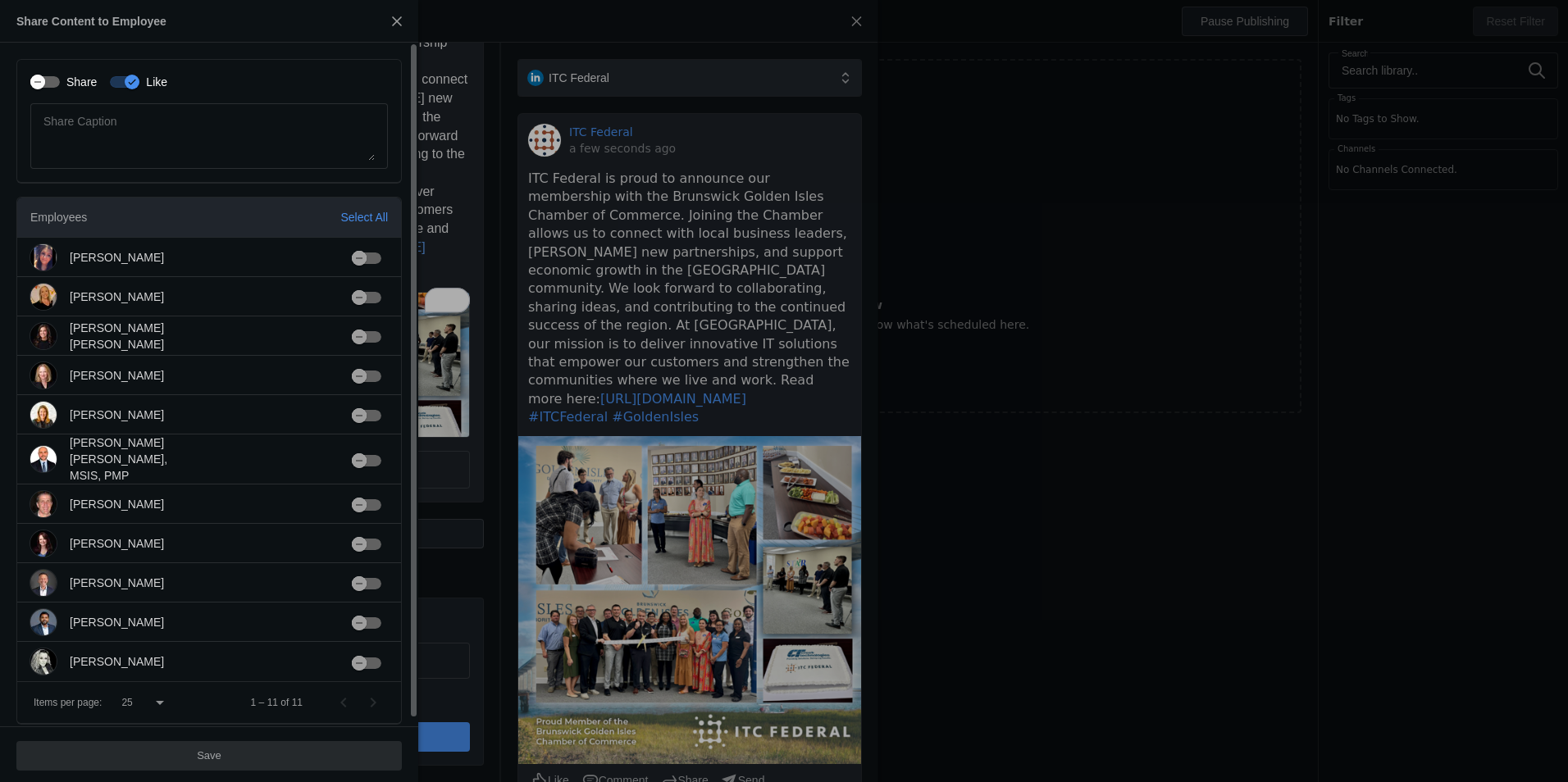
drag, startPoint x: 50, startPoint y: 79, endPoint x: 54, endPoint y: 98, distance: 19.4
click at [50, 81] on div "button" at bounding box center [45, 82] width 30 height 11
click at [349, 214] on div "Select All" at bounding box center [363, 217] width 47 height 17
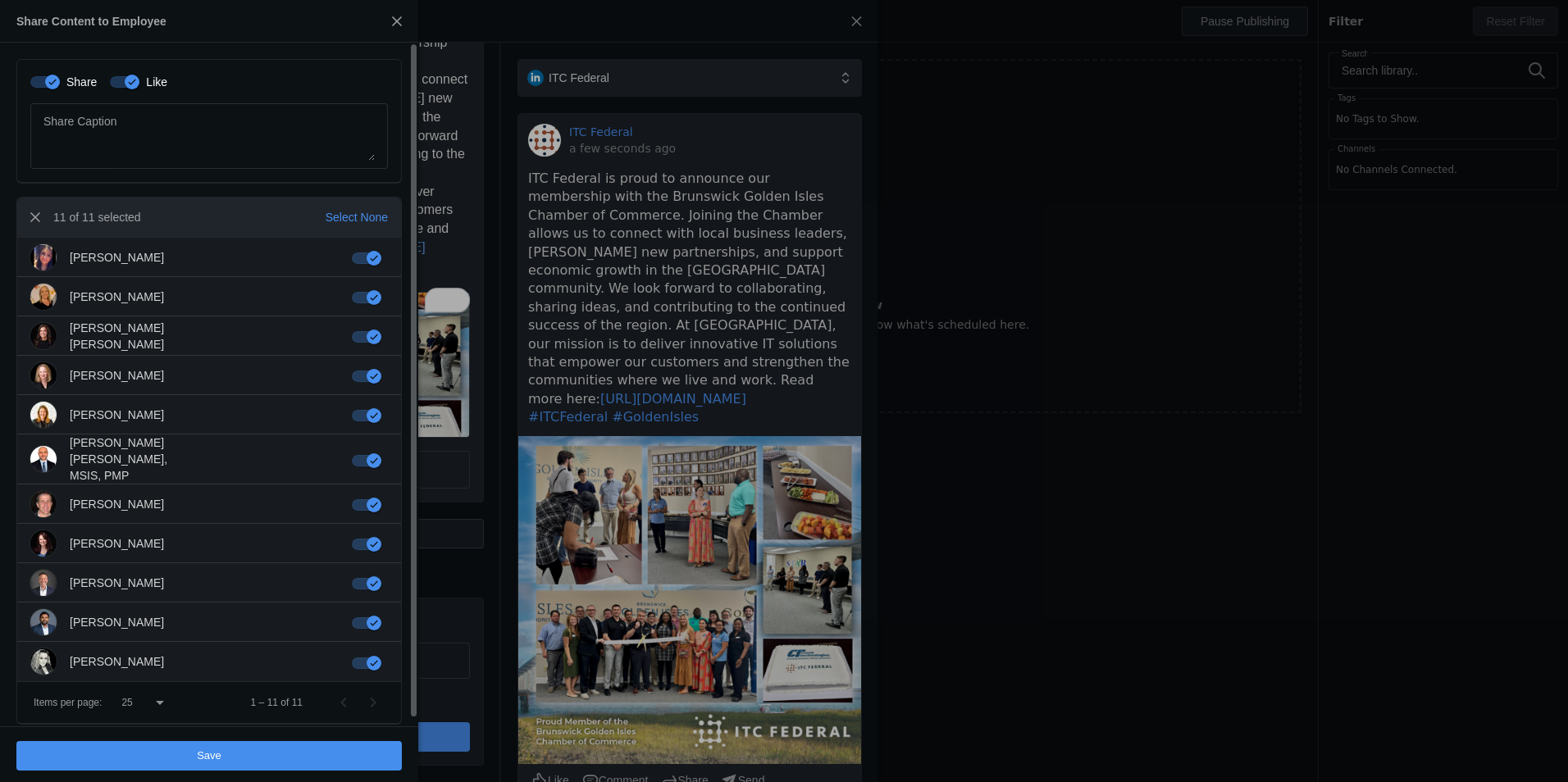
click at [277, 752] on span "undefined" at bounding box center [209, 756] width 386 height 30
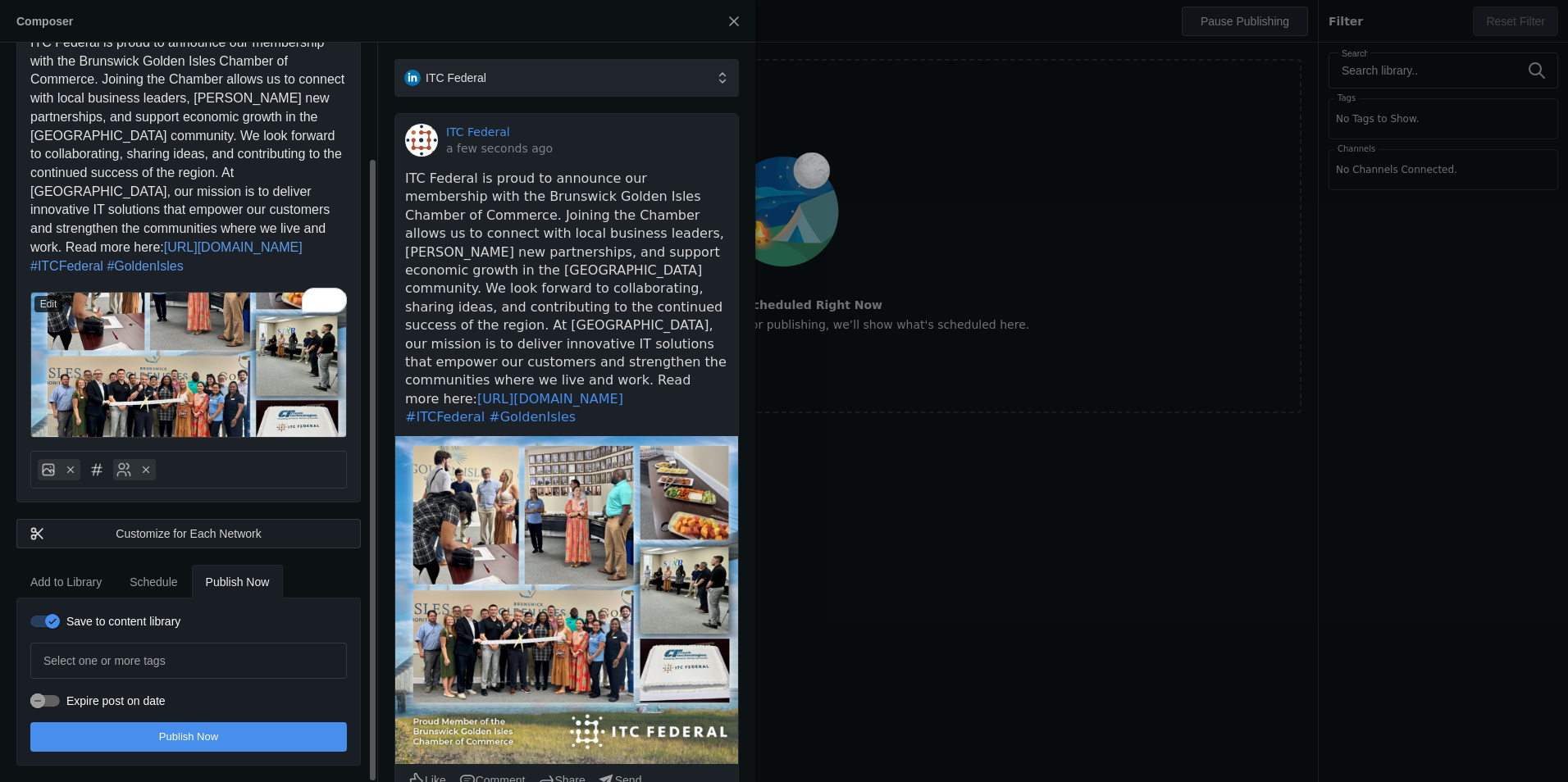
click at [150, 578] on span "Schedule" at bounding box center [153, 582] width 47 height 11
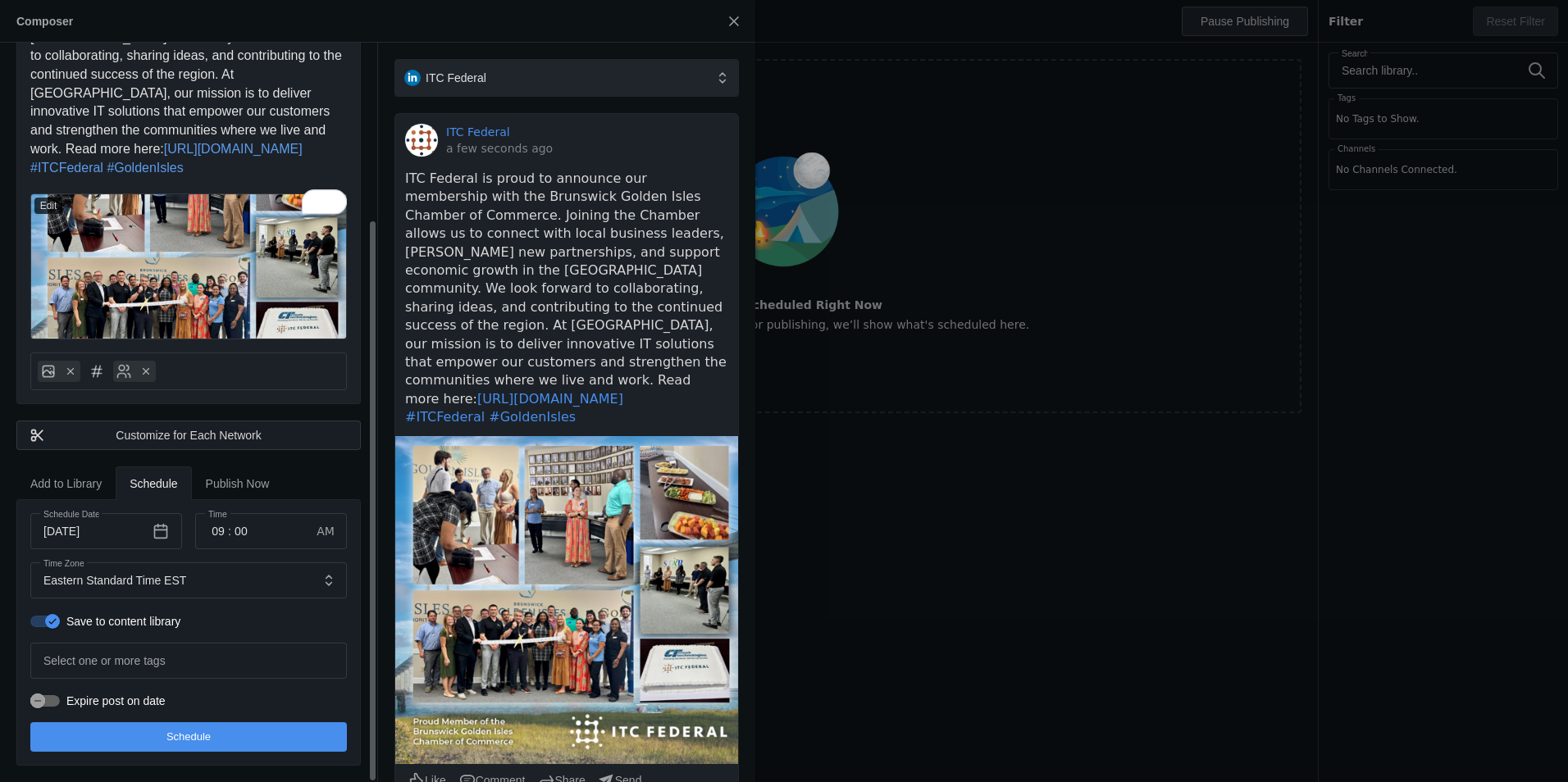
scroll to position [229, 0]
click at [212, 531] on input "09" at bounding box center [217, 531] width 19 height 19
click at [212, 531] on div at bounding box center [784, 391] width 1568 height 782
click at [215, 535] on input "09" at bounding box center [217, 531] width 19 height 19
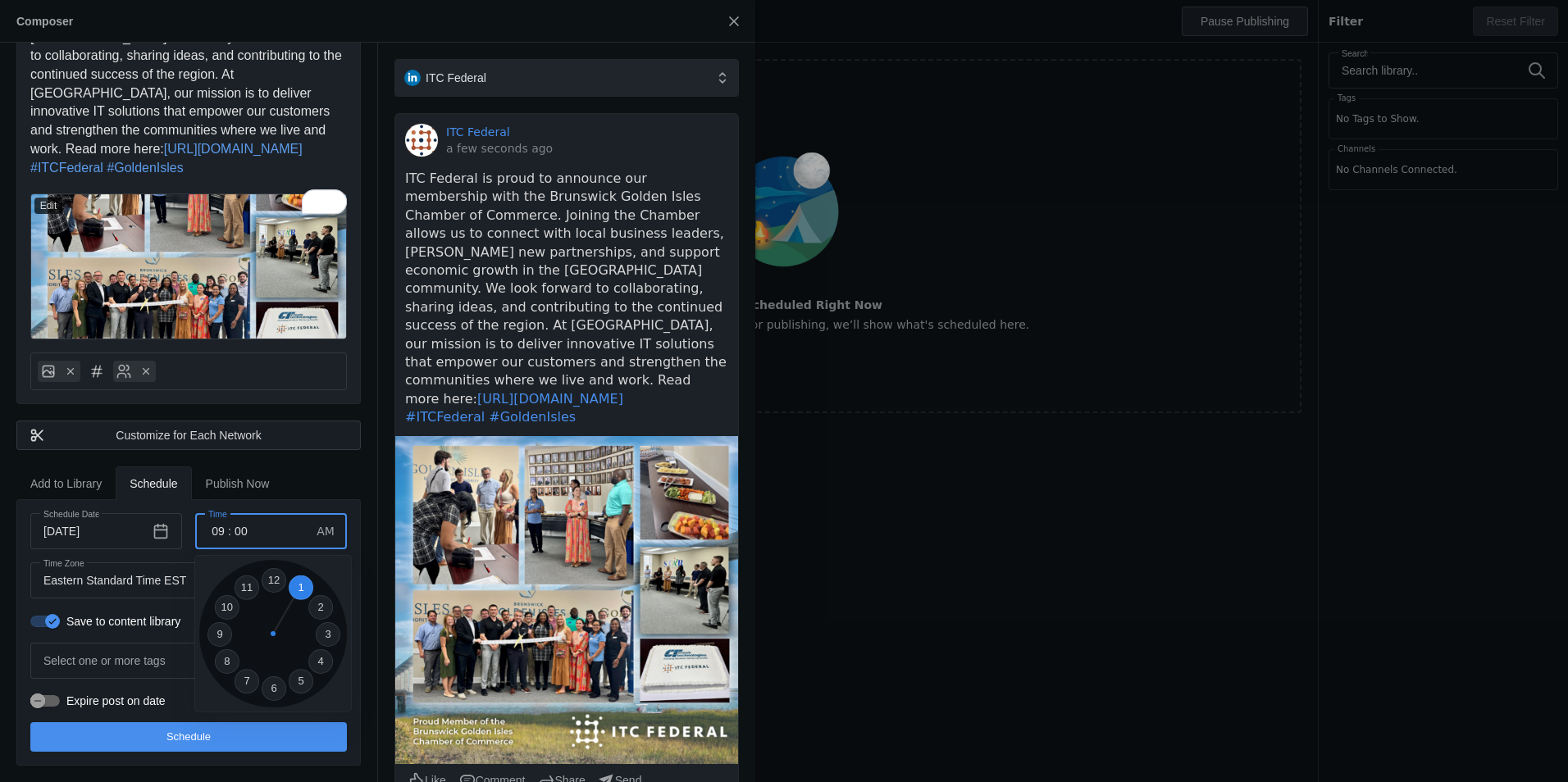
click at [309, 589] on li "1" at bounding box center [300, 588] width 25 height 25
type input "01"
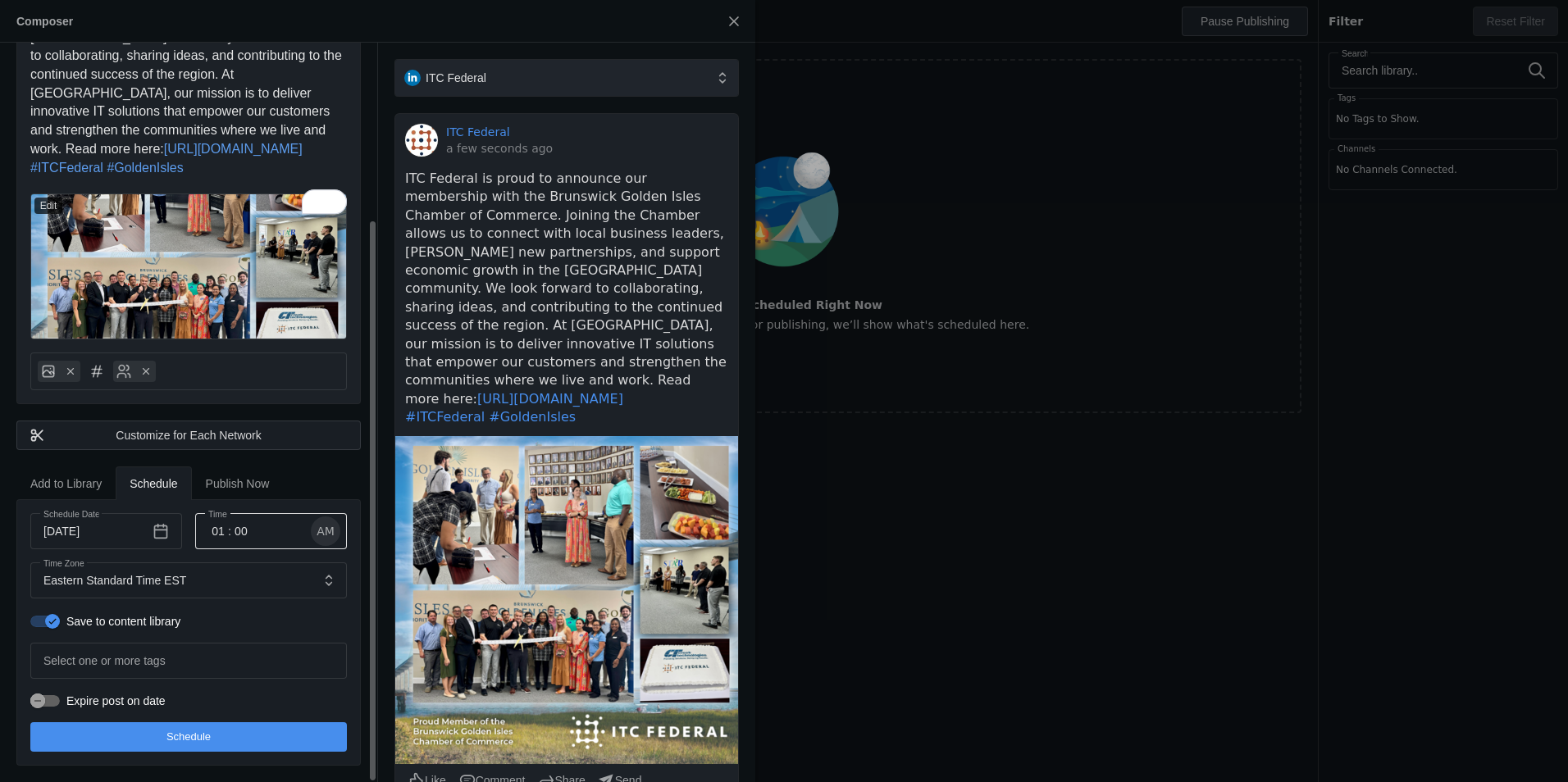
click at [329, 530] on span "button" at bounding box center [325, 532] width 30 height 30
click at [171, 534] on span "button" at bounding box center [161, 532] width 30 height 30
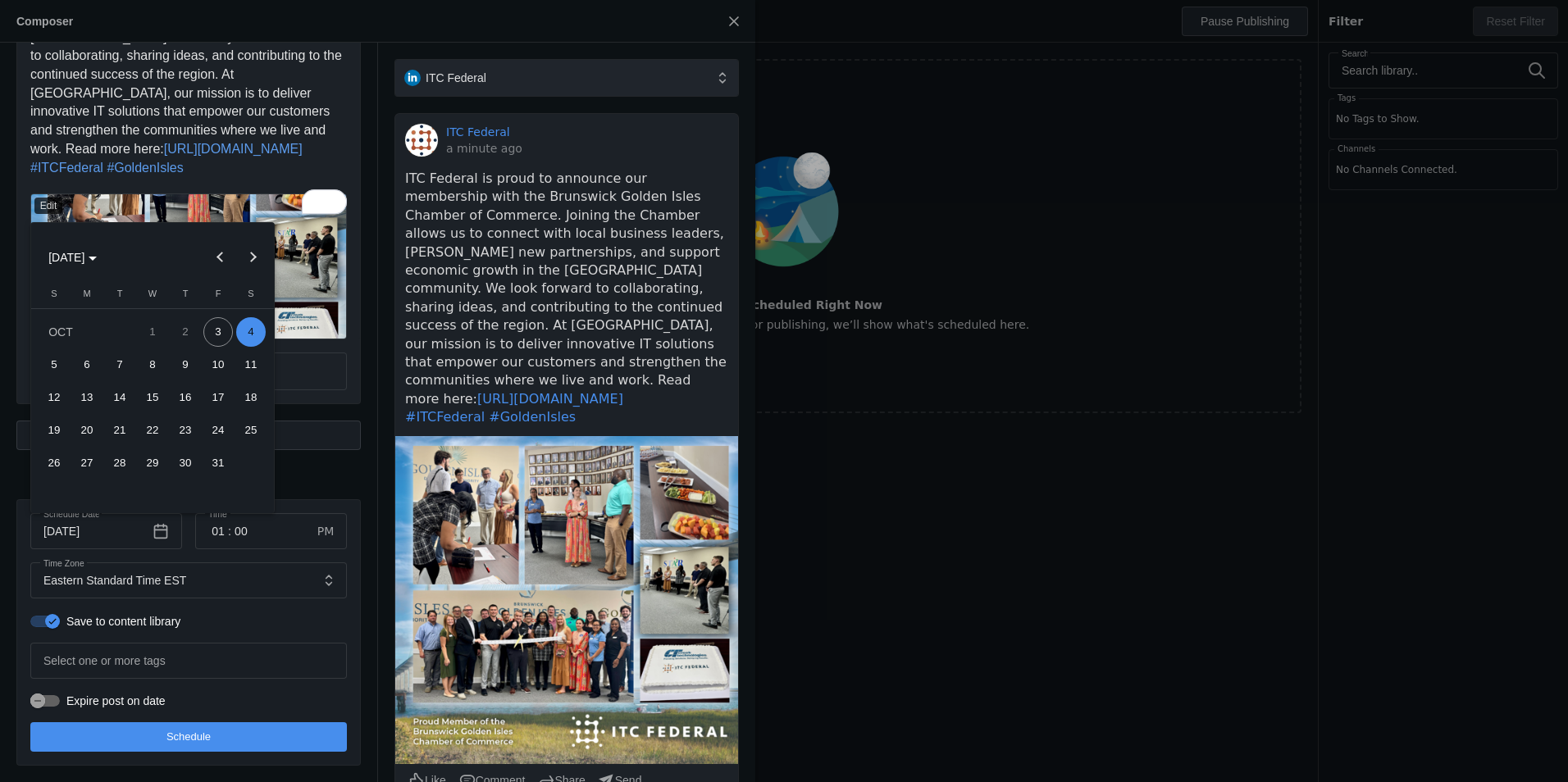
click at [222, 330] on span "3" at bounding box center [218, 332] width 30 height 30
type input "10/3/2025"
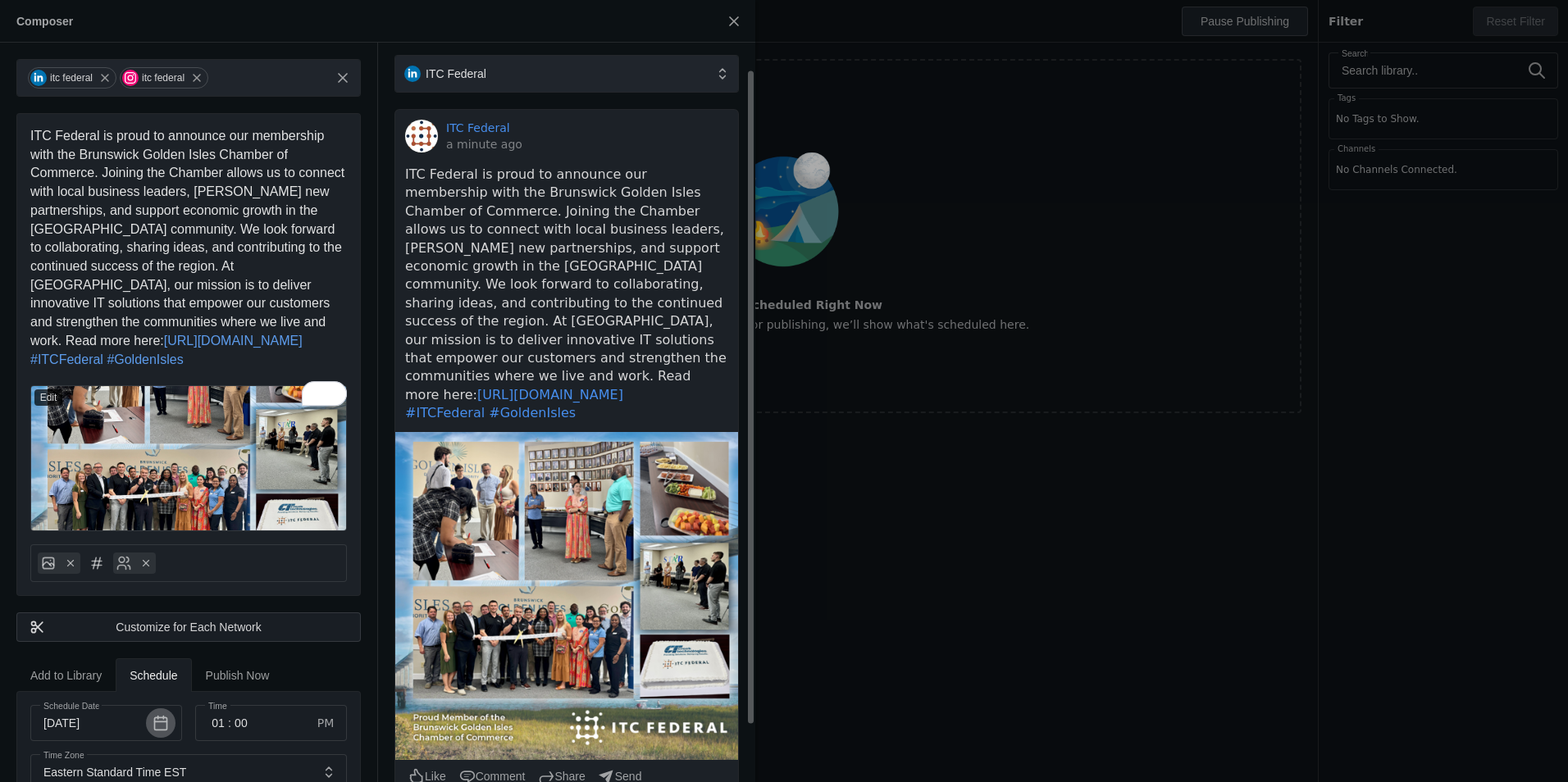
scroll to position [0, 0]
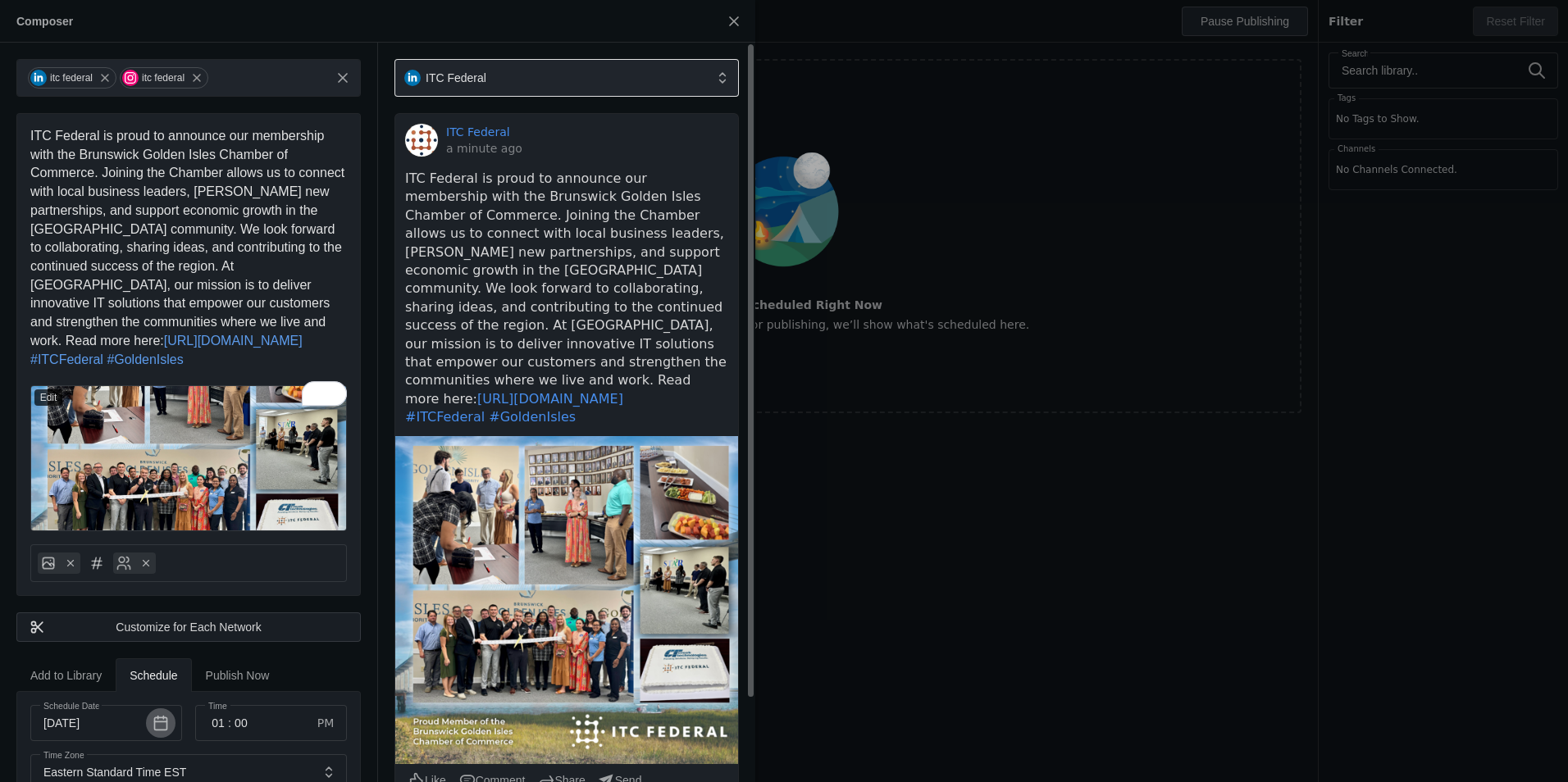
click at [729, 73] on div "ITC Federal" at bounding box center [570, 78] width 331 height 38
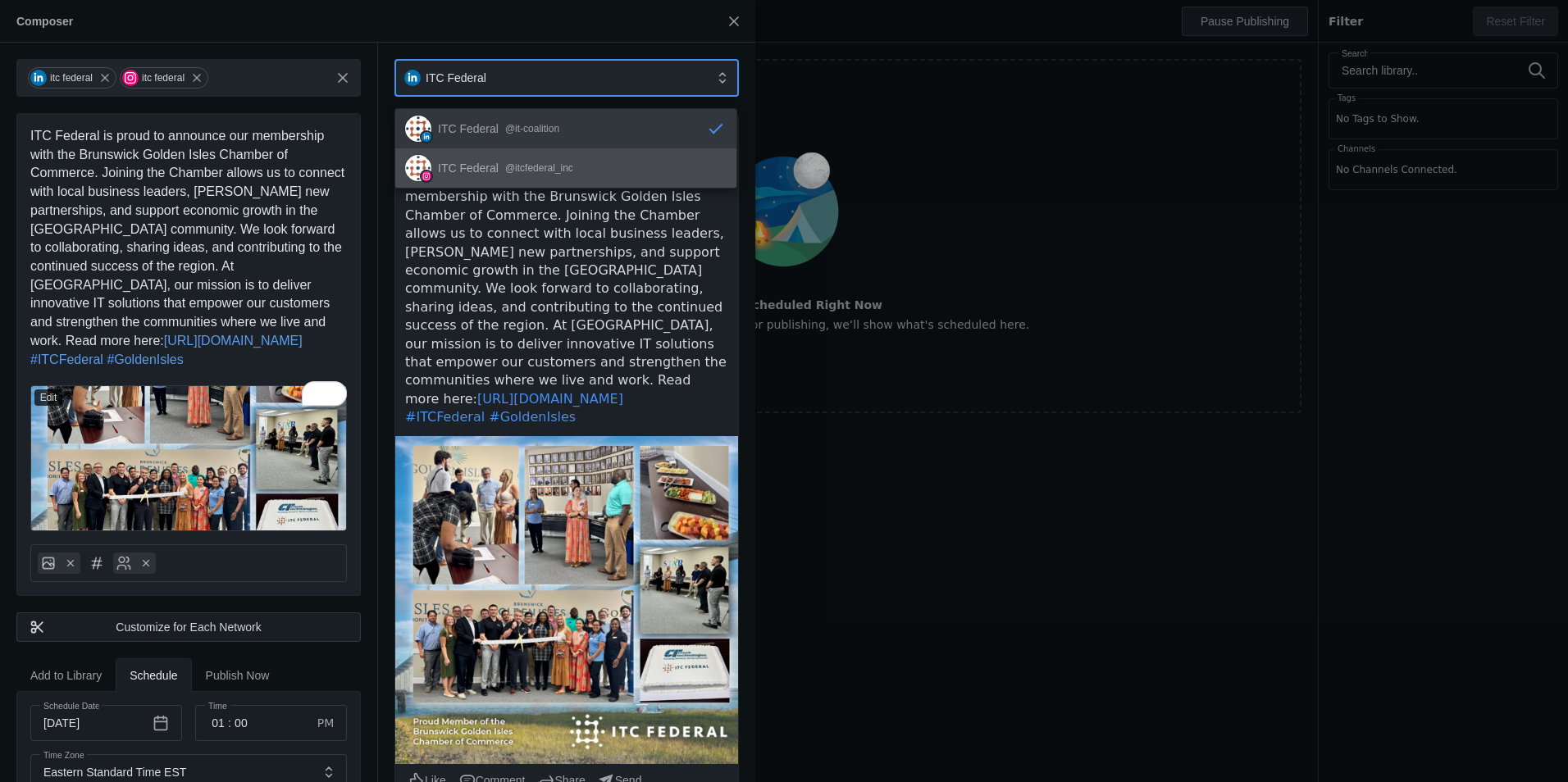
click at [581, 159] on mat-option "ITC Federal @itcfederal_inc" at bounding box center [566, 168] width 341 height 40
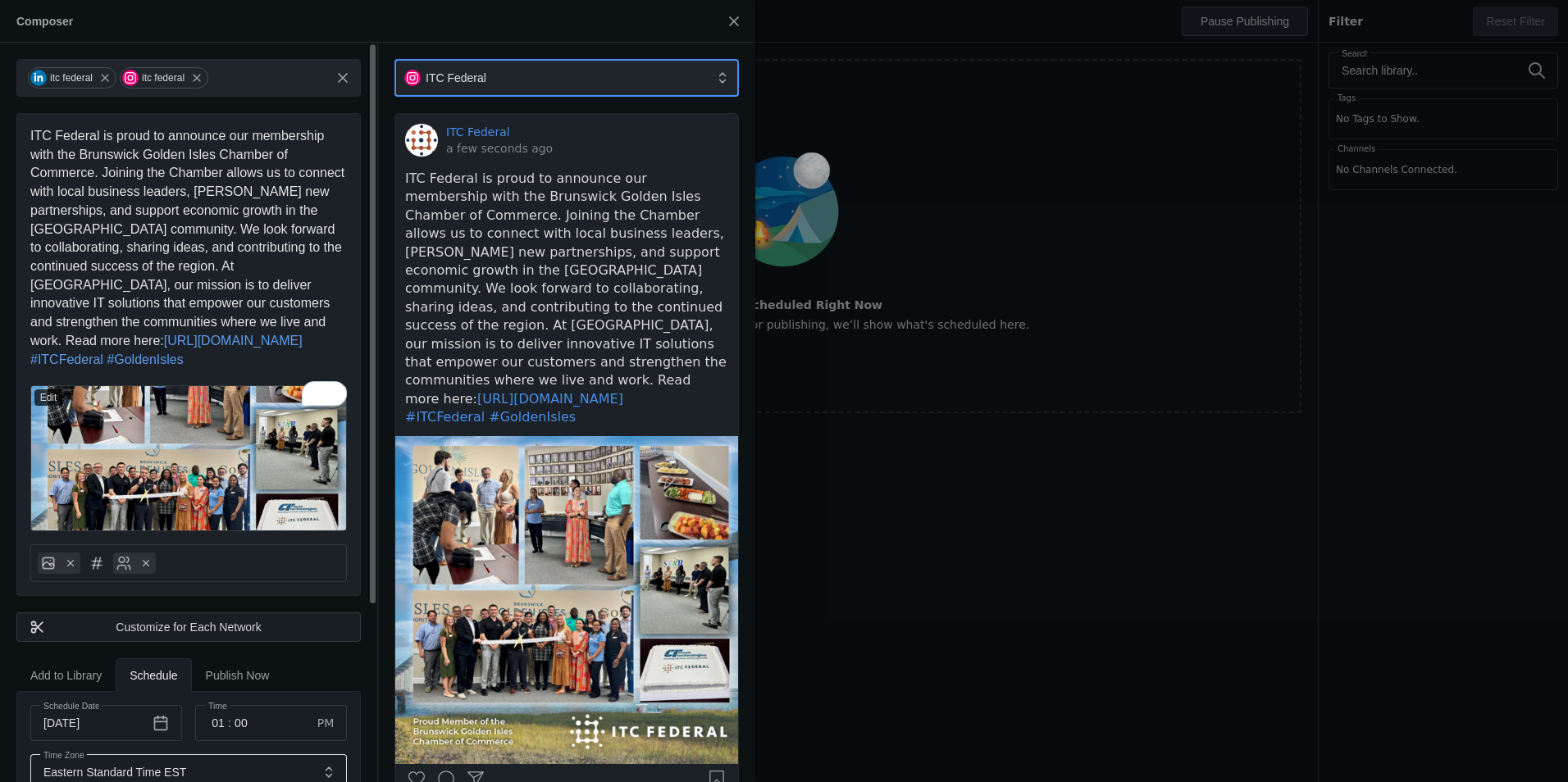
scroll to position [229, 0]
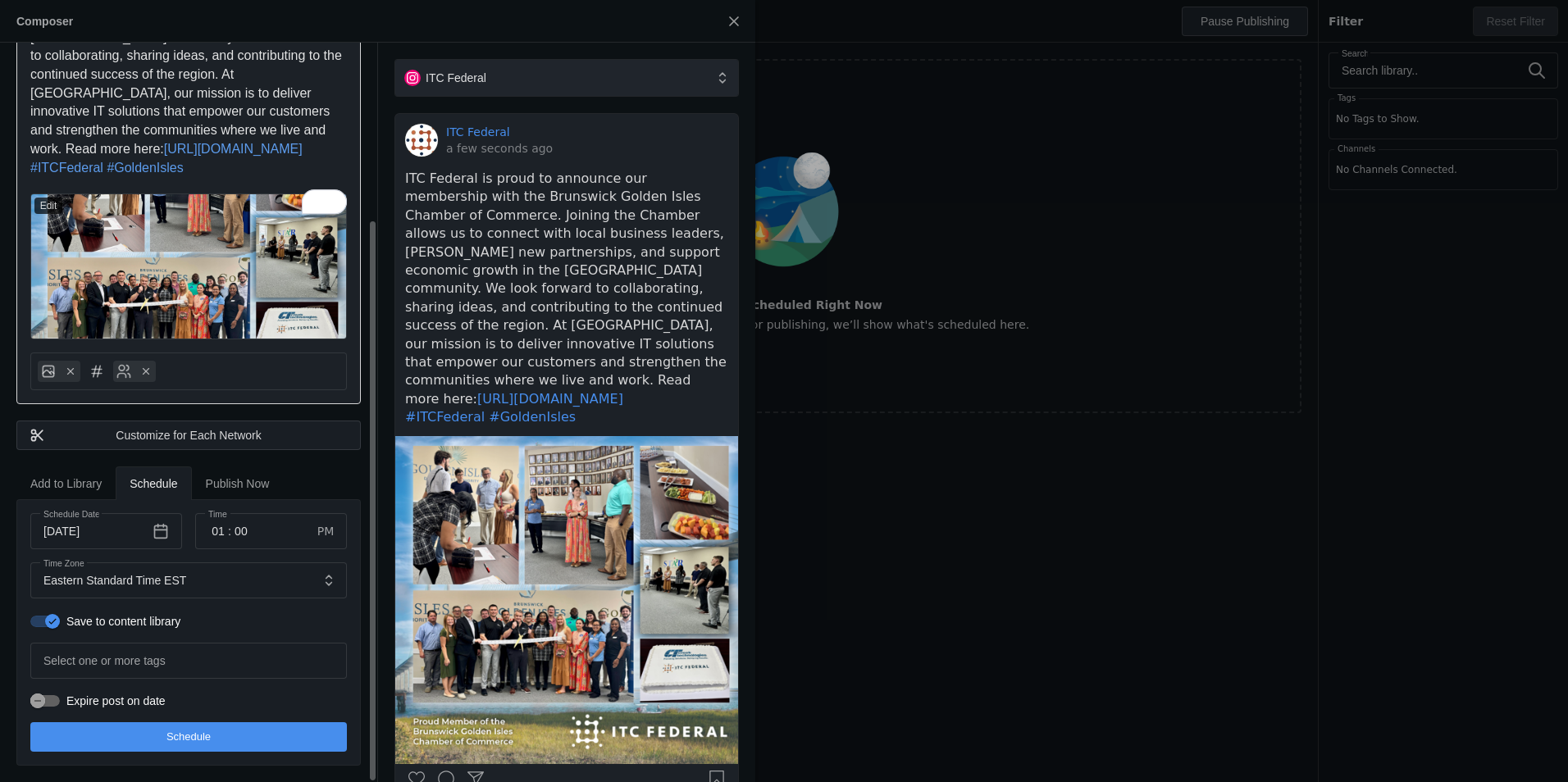
drag, startPoint x: 219, startPoint y: 733, endPoint x: 178, endPoint y: 378, distance: 357.4
click at [177, 376] on div "itc federal itc federal ITC Federal is proud to announce our membership with th…" at bounding box center [189, 317] width 377 height 932
click at [178, 379] on div at bounding box center [189, 371] width 316 height 38
click at [124, 367] on circle at bounding box center [122, 369] width 6 height 6
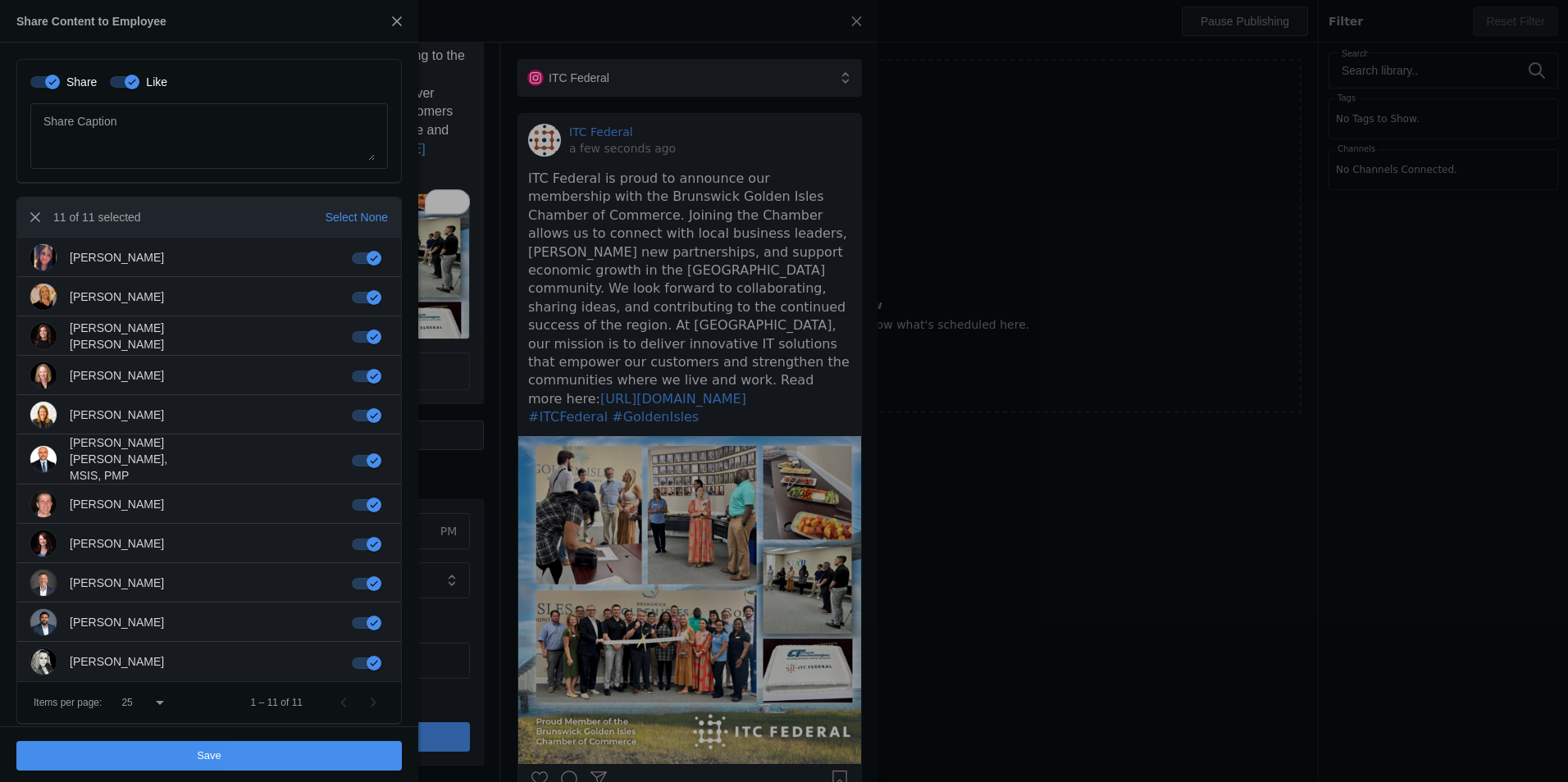
click at [273, 751] on span "undefined" at bounding box center [209, 756] width 386 height 30
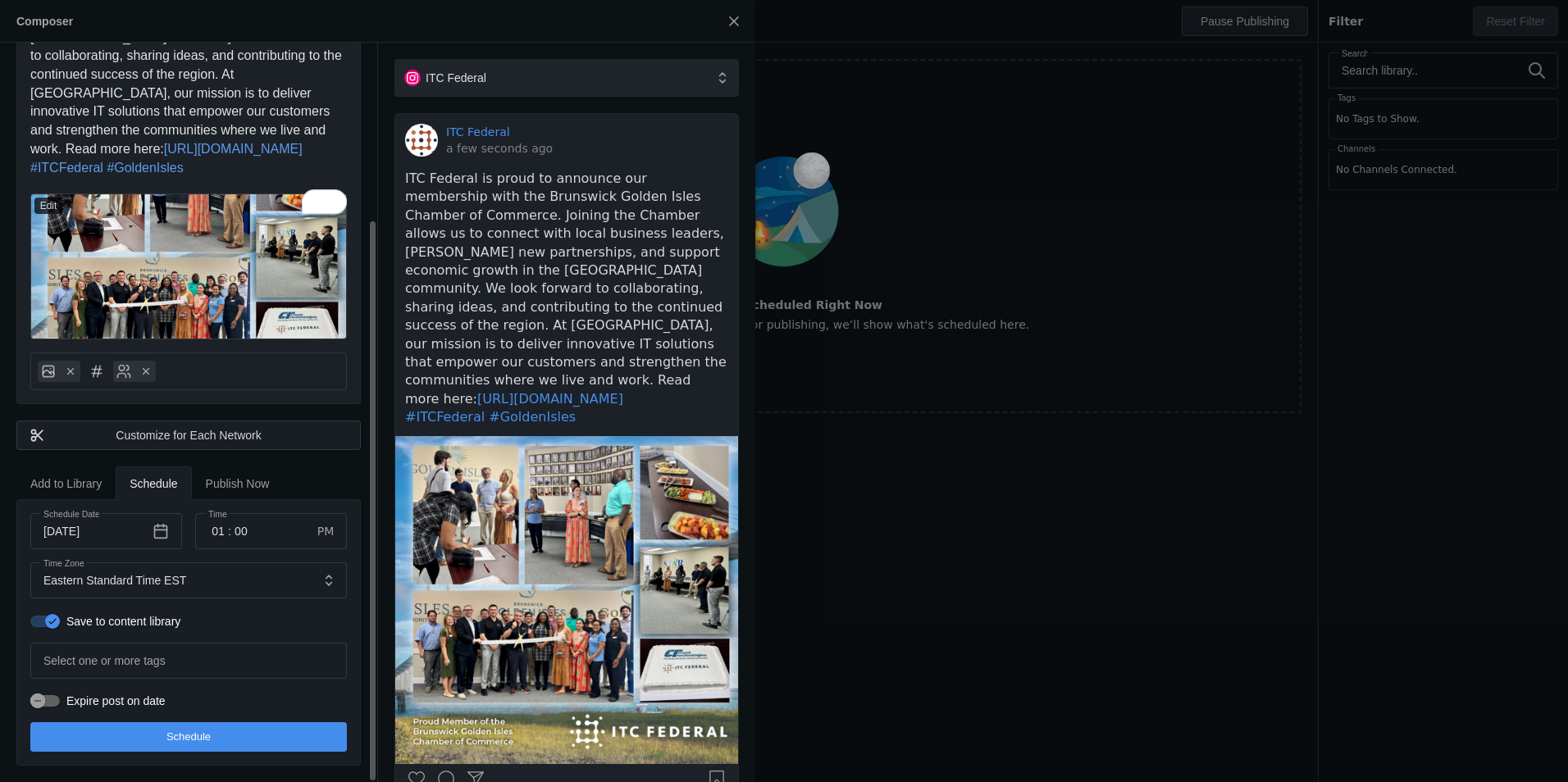
click at [276, 738] on span "undefined" at bounding box center [189, 738] width 316 height 30
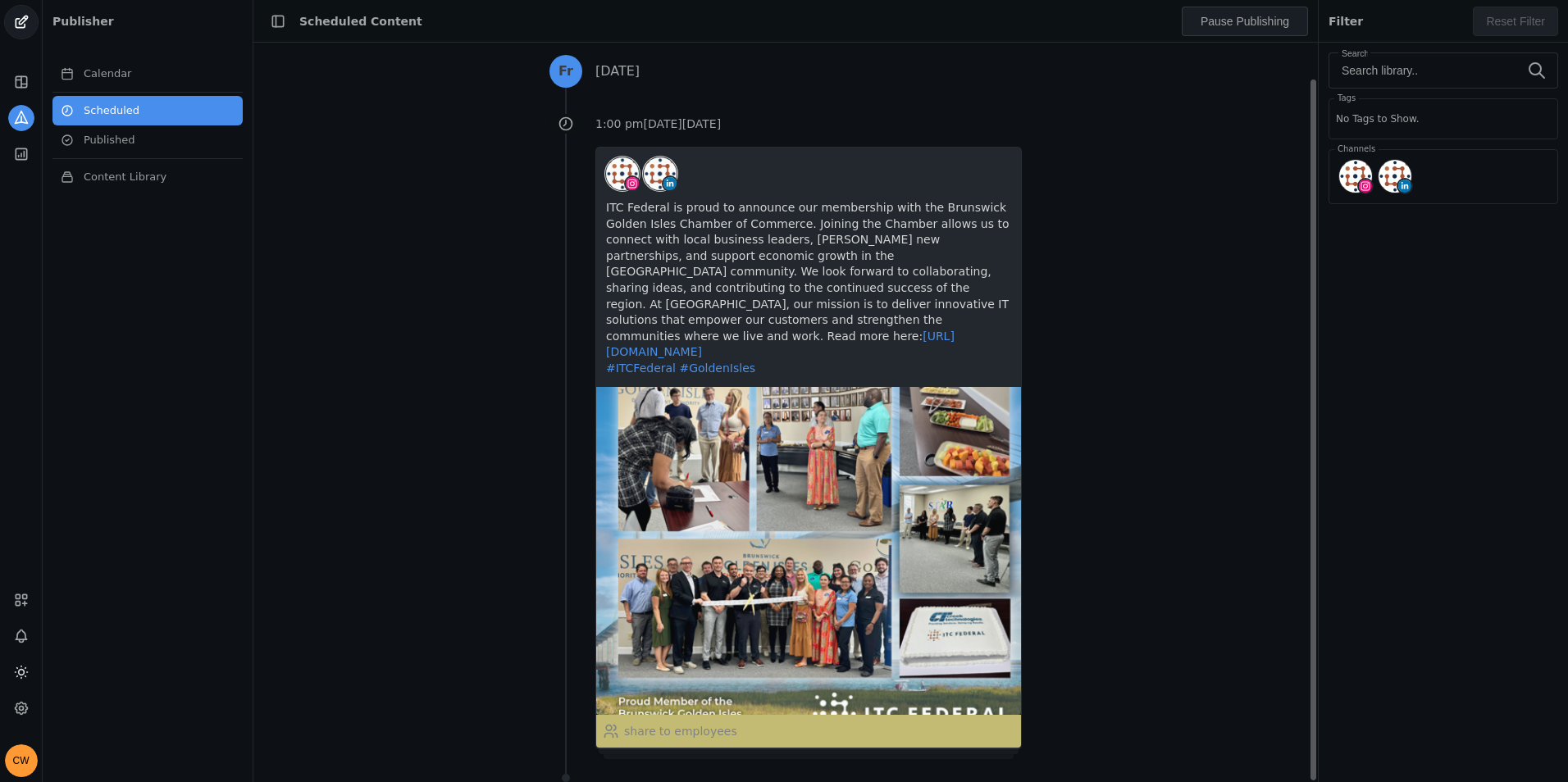
scroll to position [33, 0]
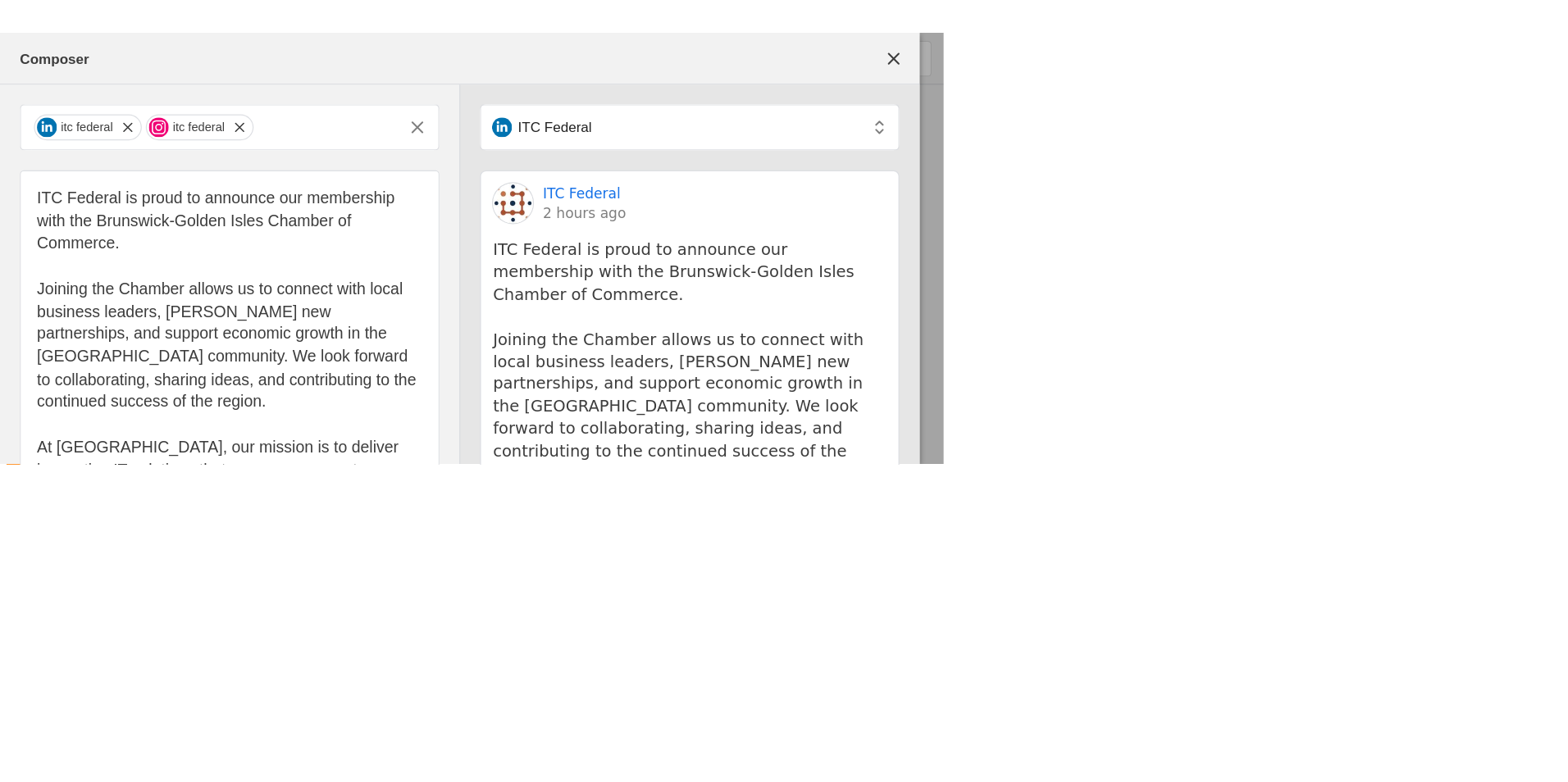
scroll to position [109, 0]
